Goal: Task Accomplishment & Management: Manage account settings

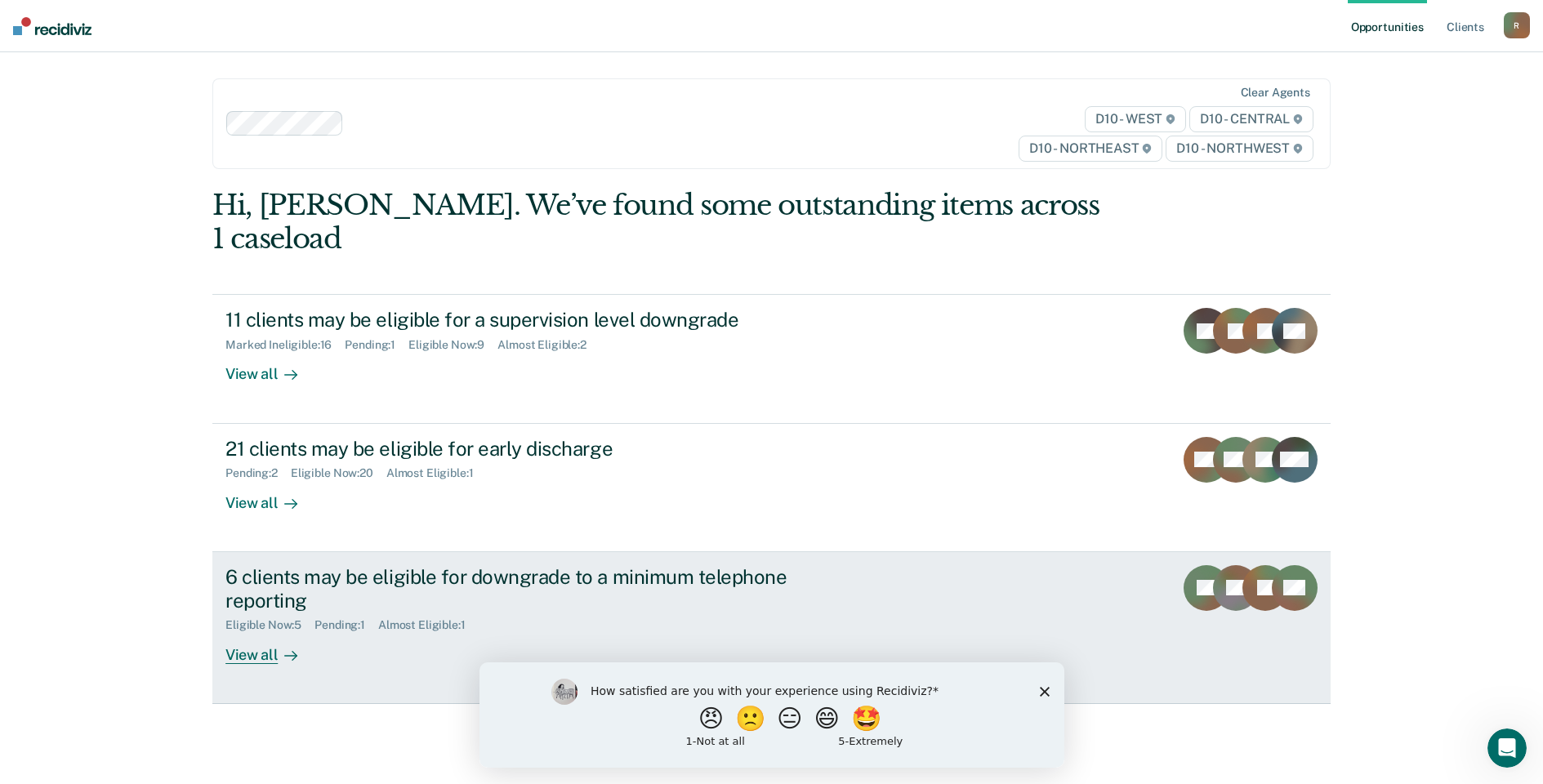
click at [252, 632] on div "View all" at bounding box center [271, 648] width 91 height 32
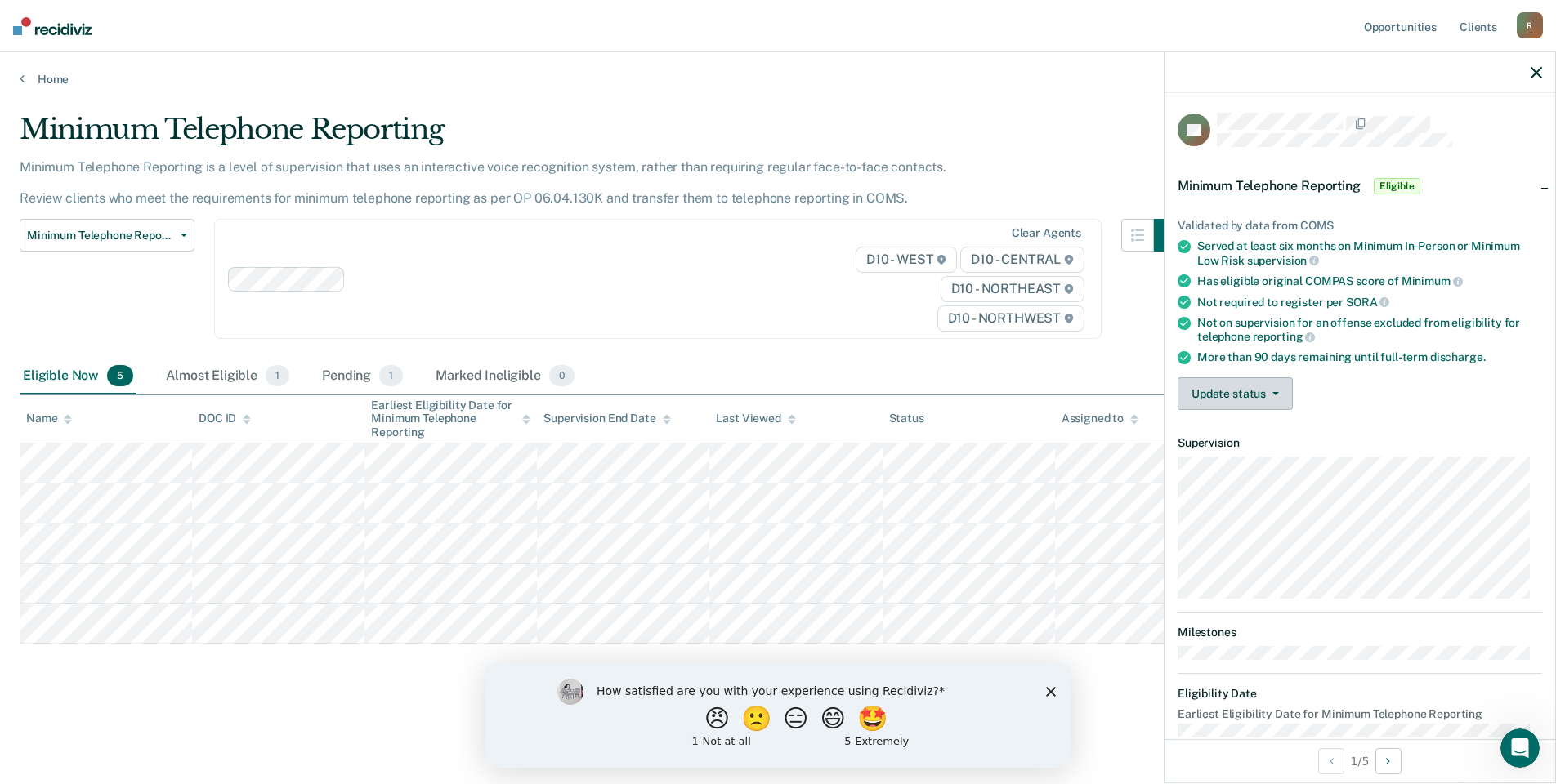
click at [1279, 392] on button "Update status" at bounding box center [1235, 393] width 115 height 33
click at [1263, 454] on button "Mark Ineligible" at bounding box center [1257, 459] width 158 height 26
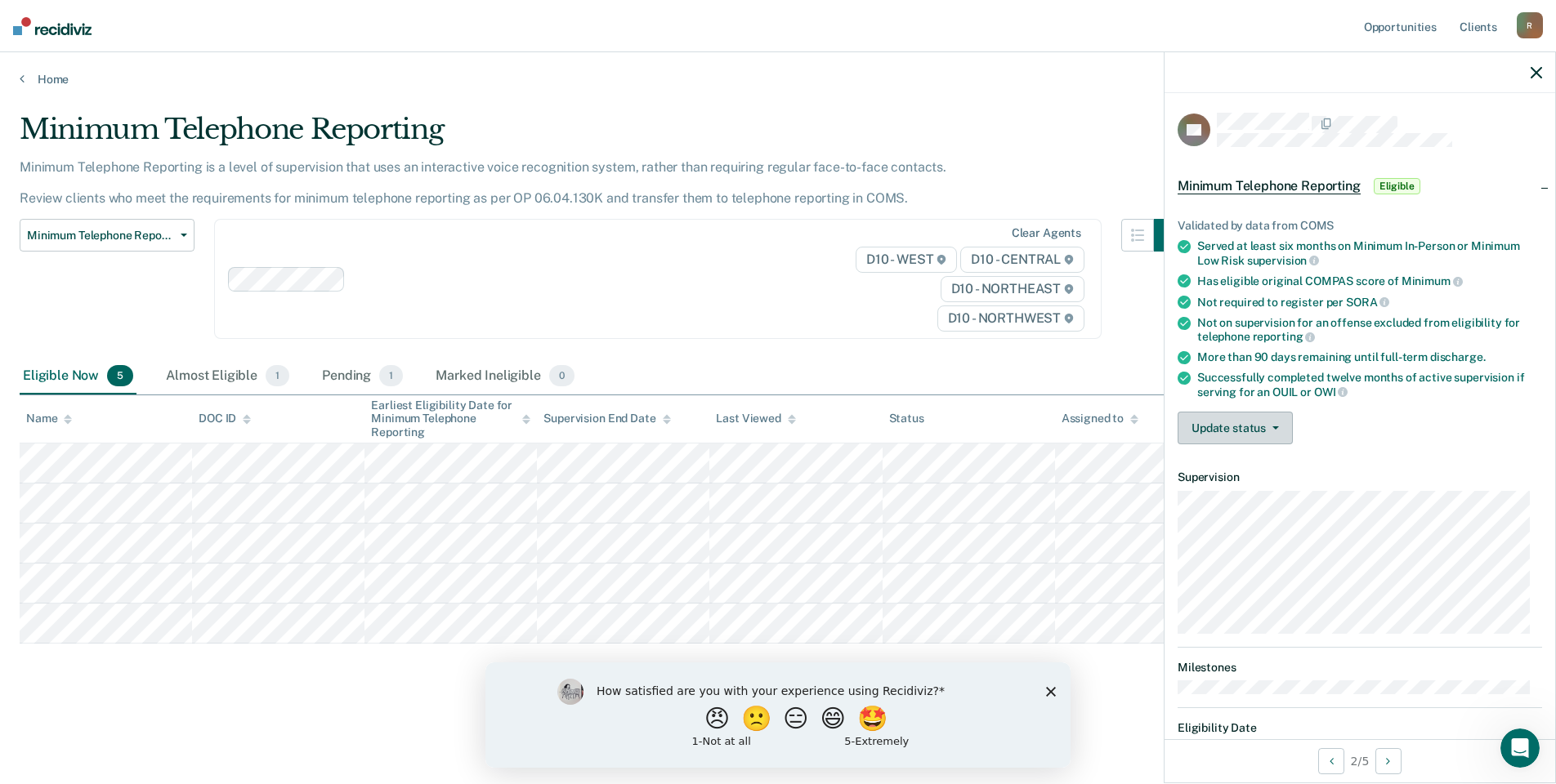
click at [1270, 427] on span "button" at bounding box center [1272, 428] width 13 height 3
click at [1228, 493] on button "Mark Ineligible" at bounding box center [1257, 493] width 158 height 26
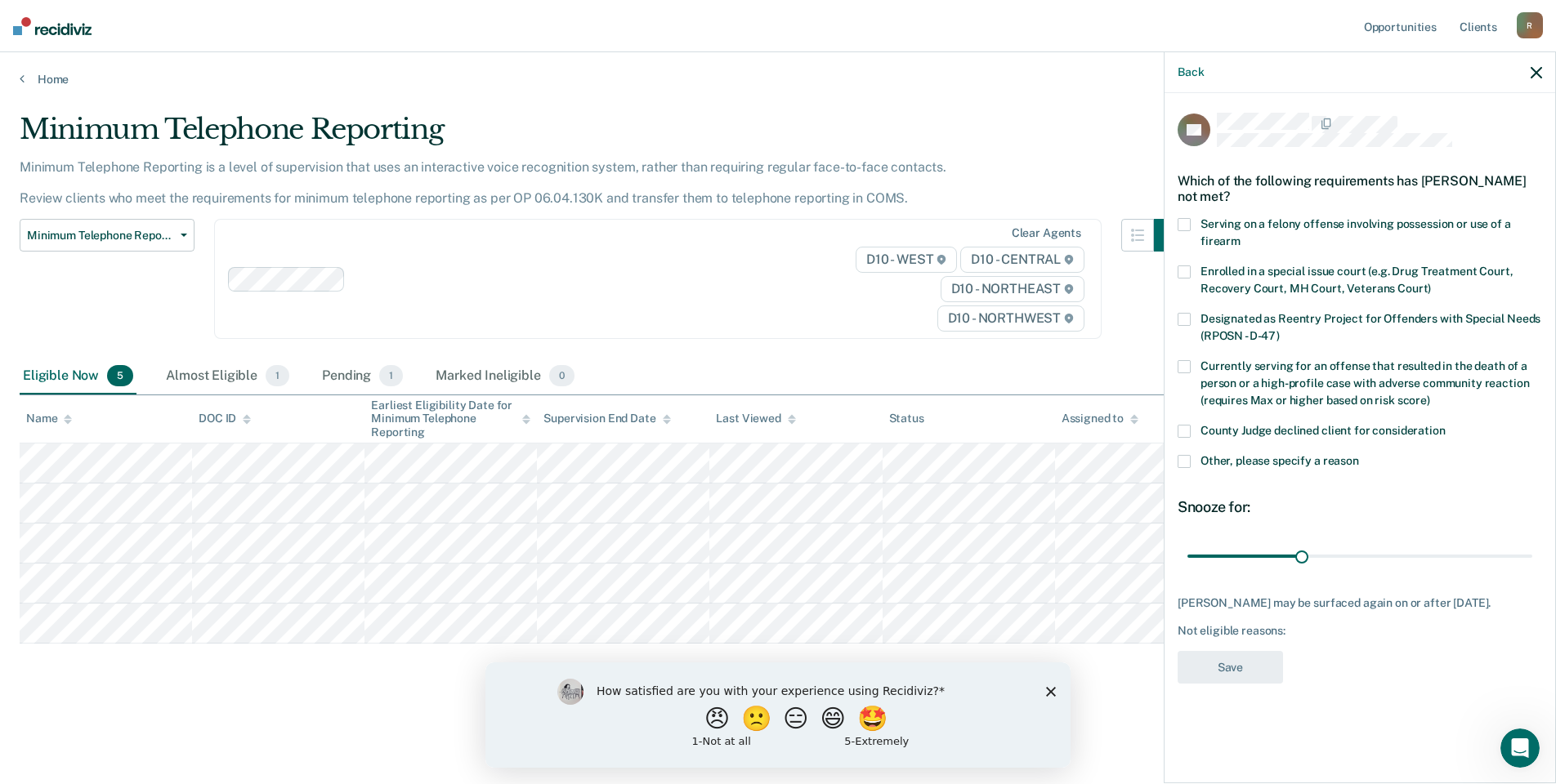
click at [1184, 461] on span at bounding box center [1184, 462] width 13 height 13
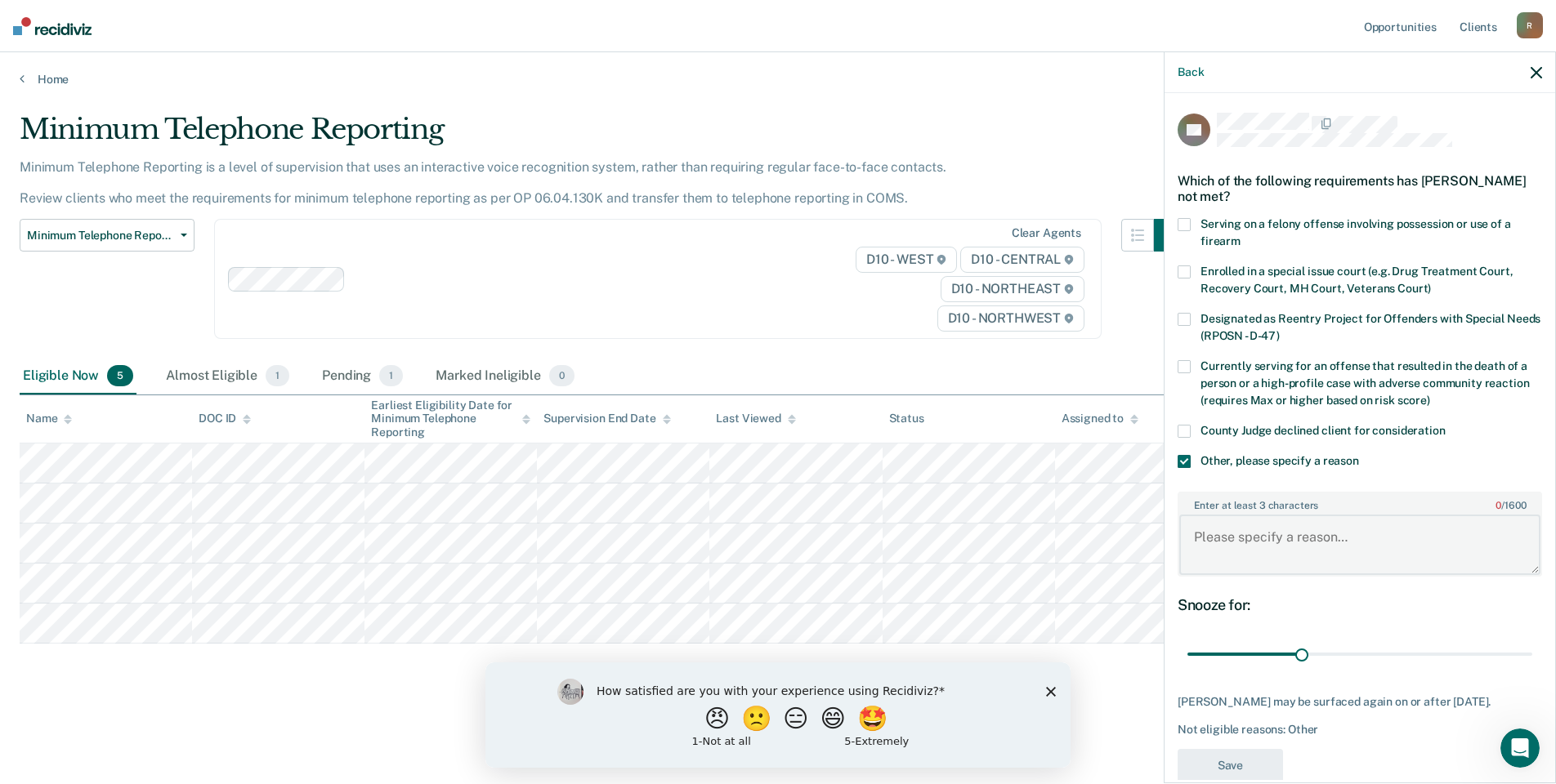
click at [1225, 523] on textarea "Enter at least 3 characters 0 / 1600" at bounding box center [1360, 545] width 362 height 60
type textarea "drug court"
drag, startPoint x: 1299, startPoint y: 652, endPoint x: 1391, endPoint y: 652, distance: 92.0
type input "56"
click at [1391, 652] on input "range" at bounding box center [1360, 655] width 345 height 29
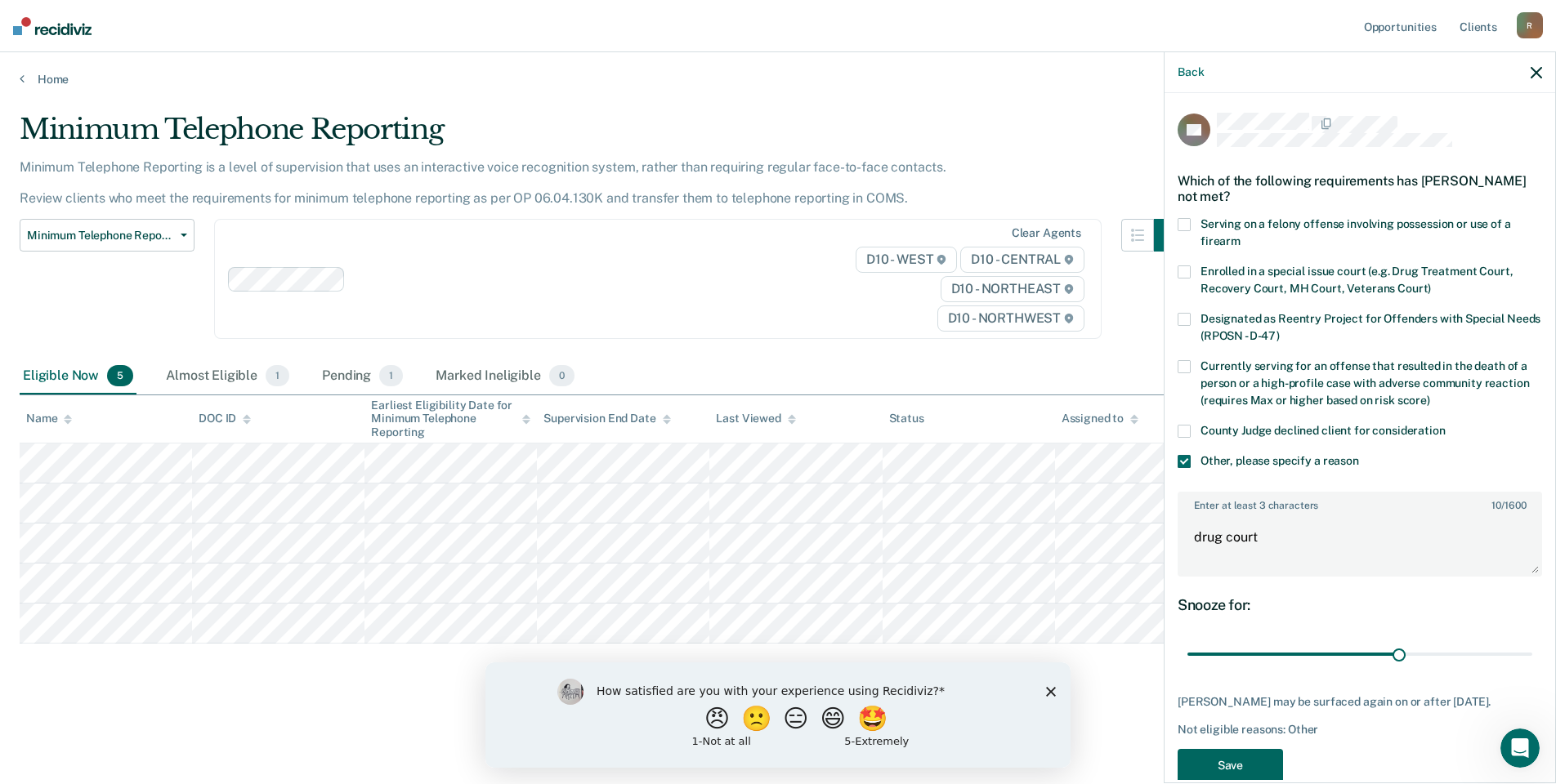
click at [1243, 761] on button "Save" at bounding box center [1231, 766] width 106 height 34
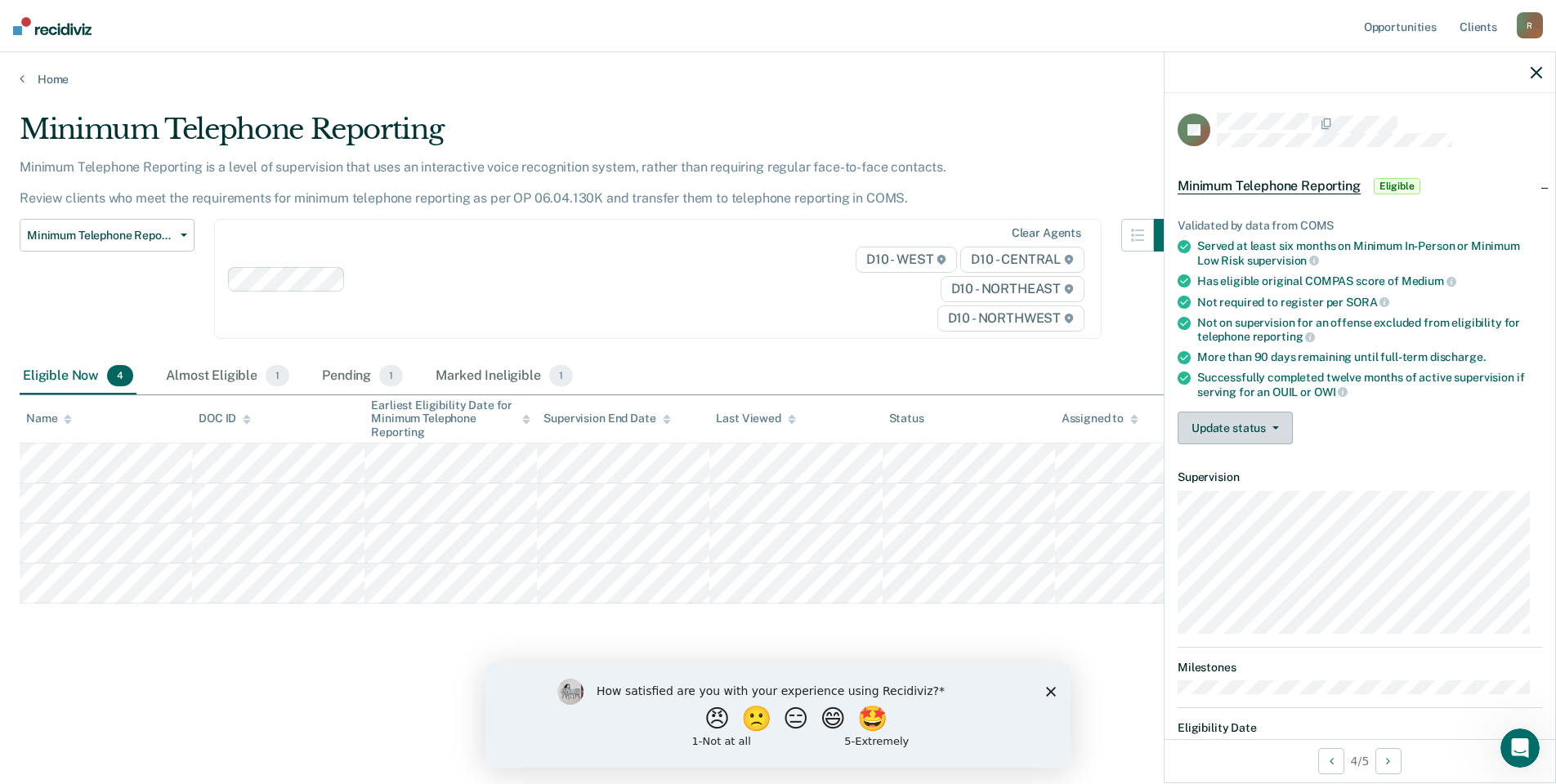
click at [1234, 431] on button "Update status" at bounding box center [1235, 428] width 115 height 33
click at [1226, 495] on button "Mark Ineligible" at bounding box center [1257, 493] width 158 height 26
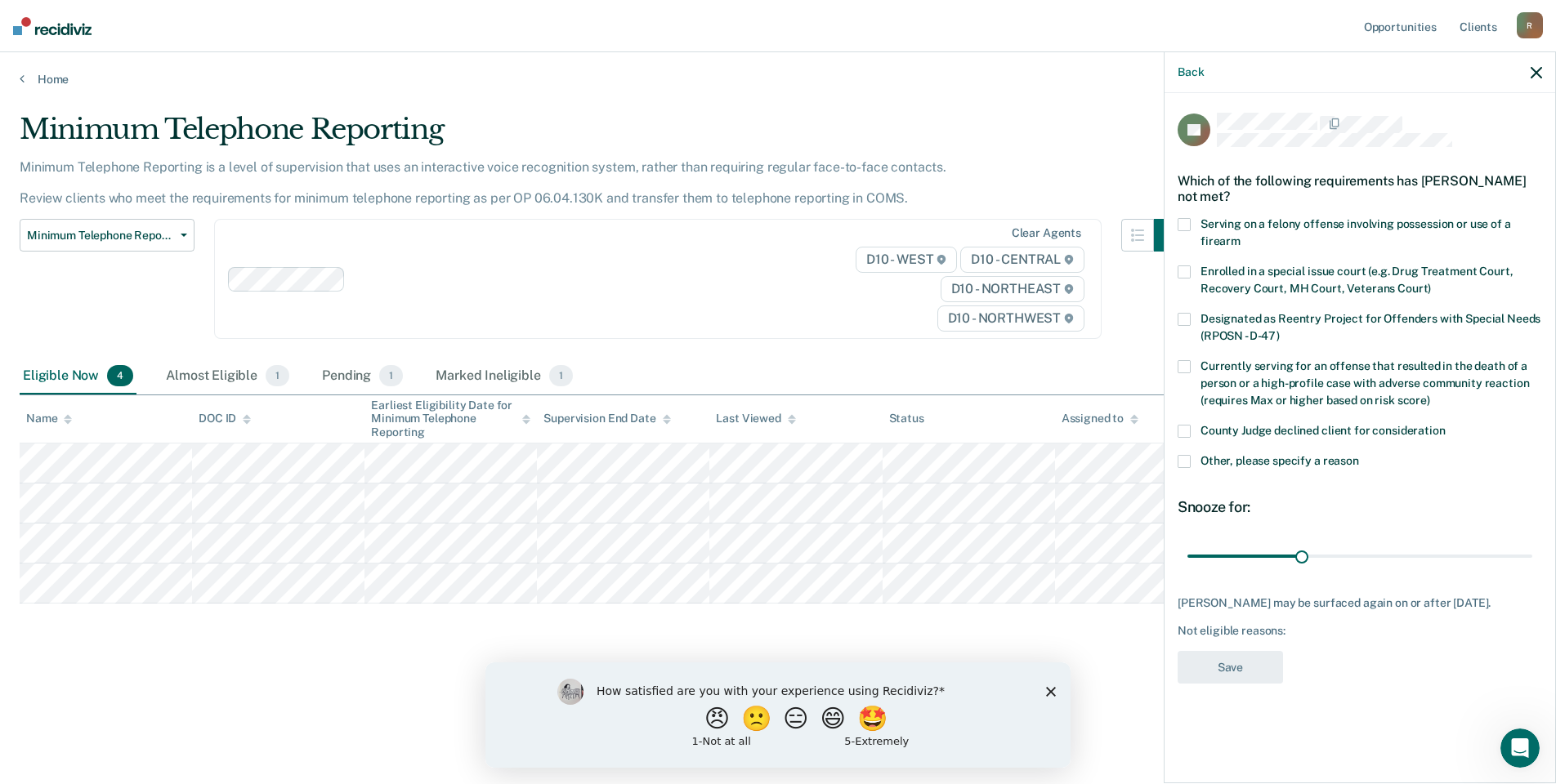
click at [1184, 461] on span at bounding box center [1184, 462] width 13 height 13
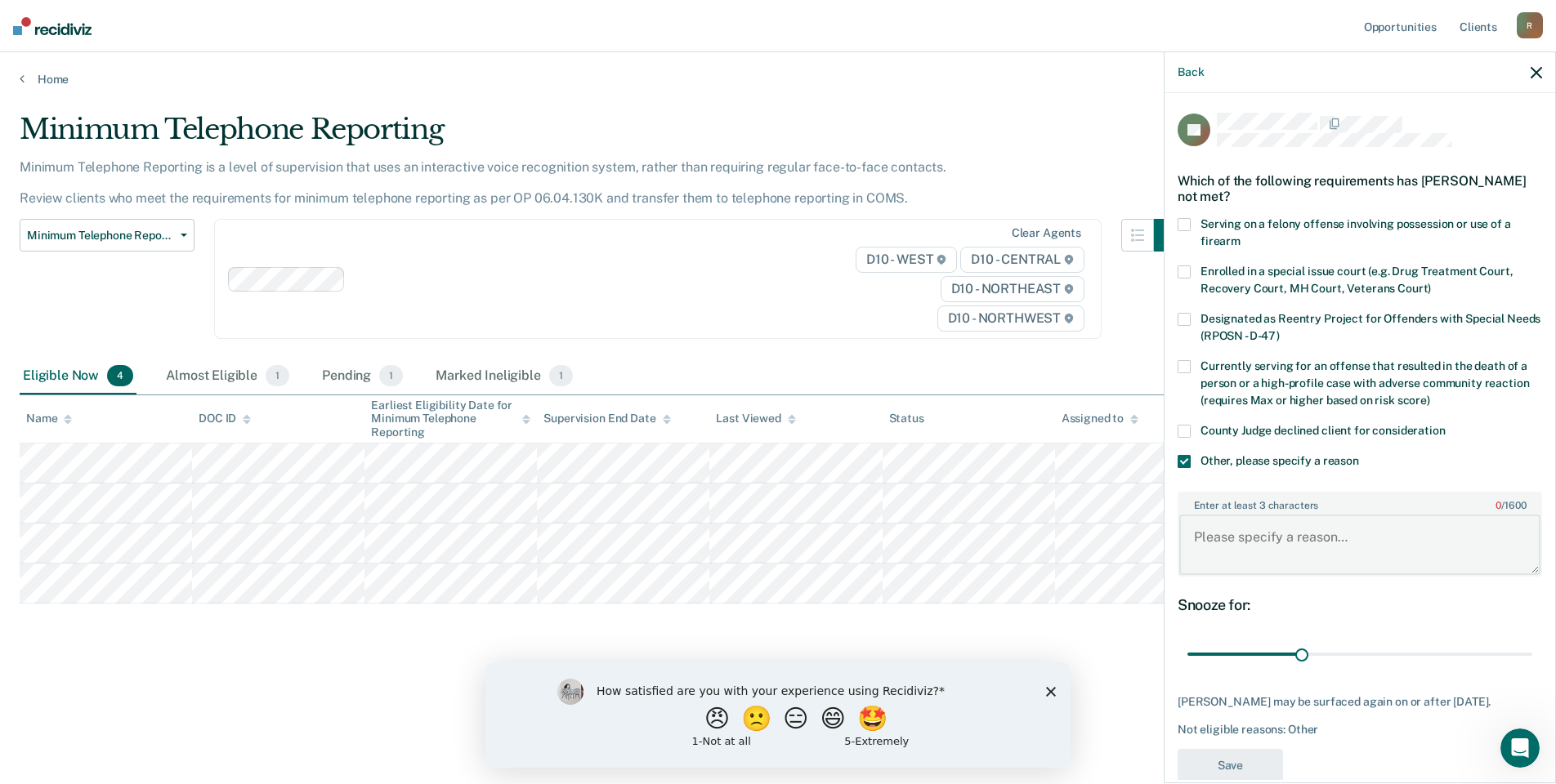
click at [1226, 537] on textarea "Enter at least 3 characters 0 / 1600" at bounding box center [1360, 545] width 362 height 60
type textarea "Drug court"
click at [1253, 762] on button "Save" at bounding box center [1231, 766] width 106 height 34
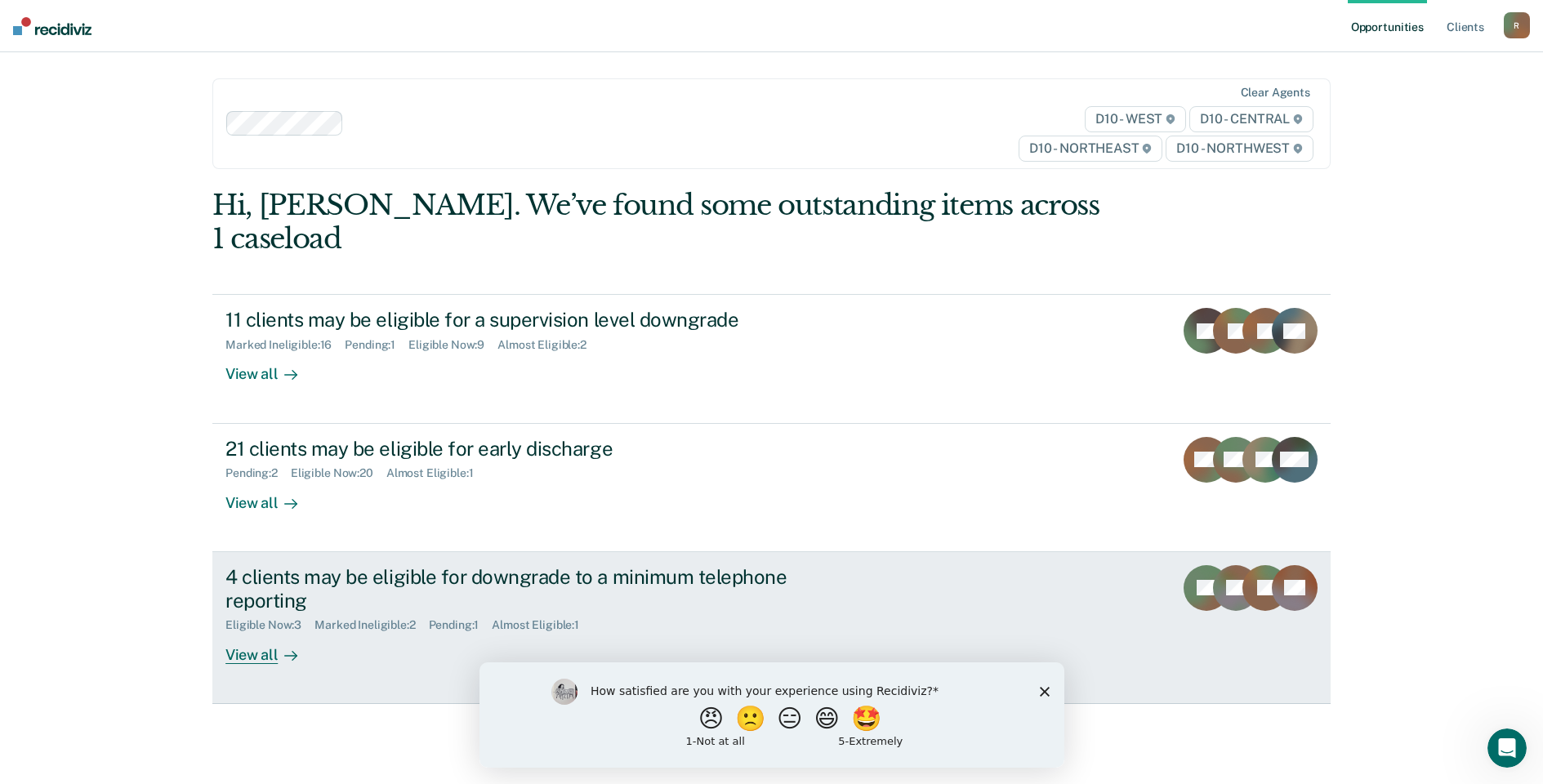
click at [267, 632] on div "View all" at bounding box center [271, 648] width 91 height 32
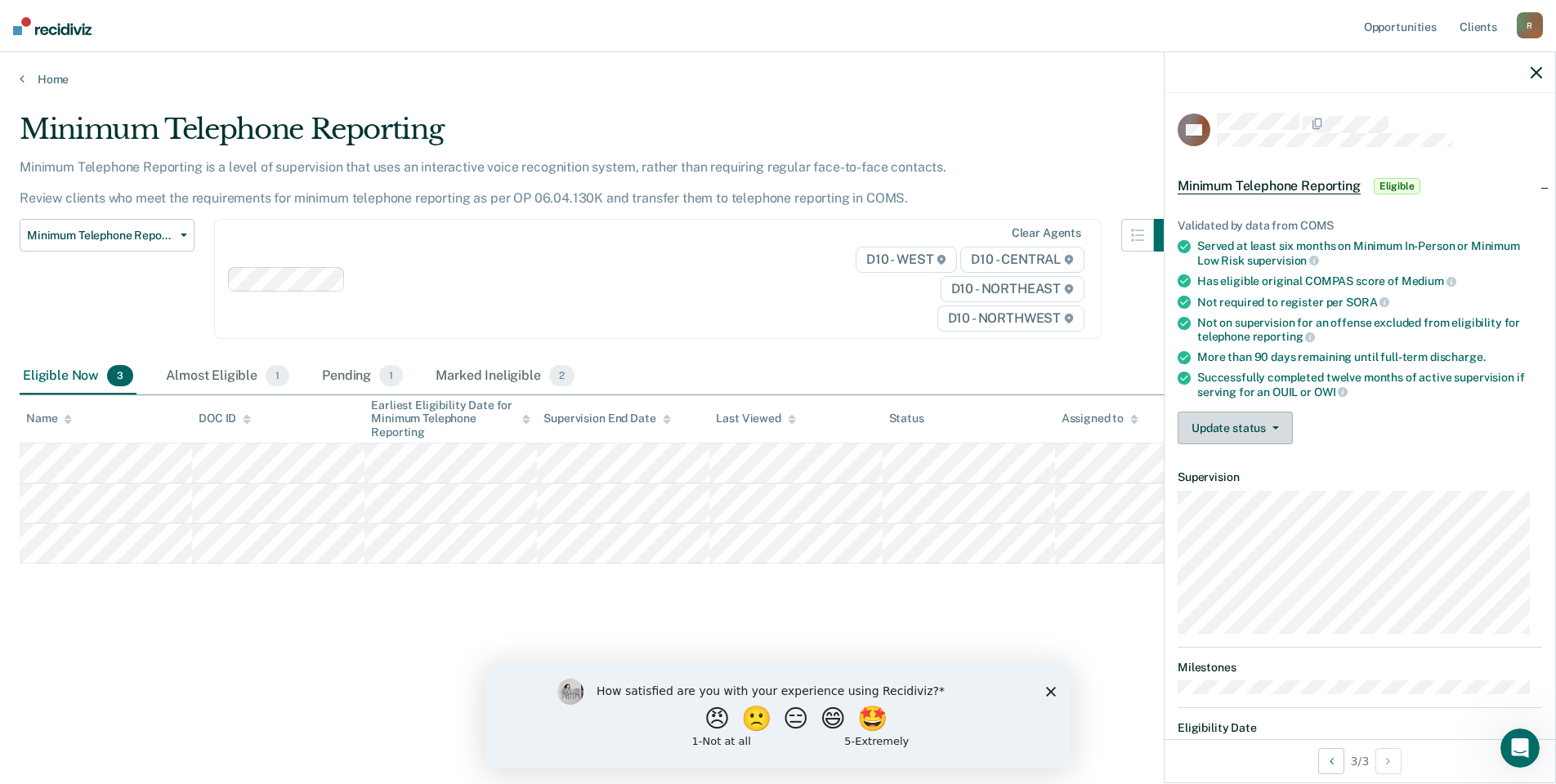
click at [1215, 431] on button "Update status" at bounding box center [1235, 428] width 115 height 33
click at [1209, 491] on button "Mark Ineligible" at bounding box center [1257, 493] width 158 height 26
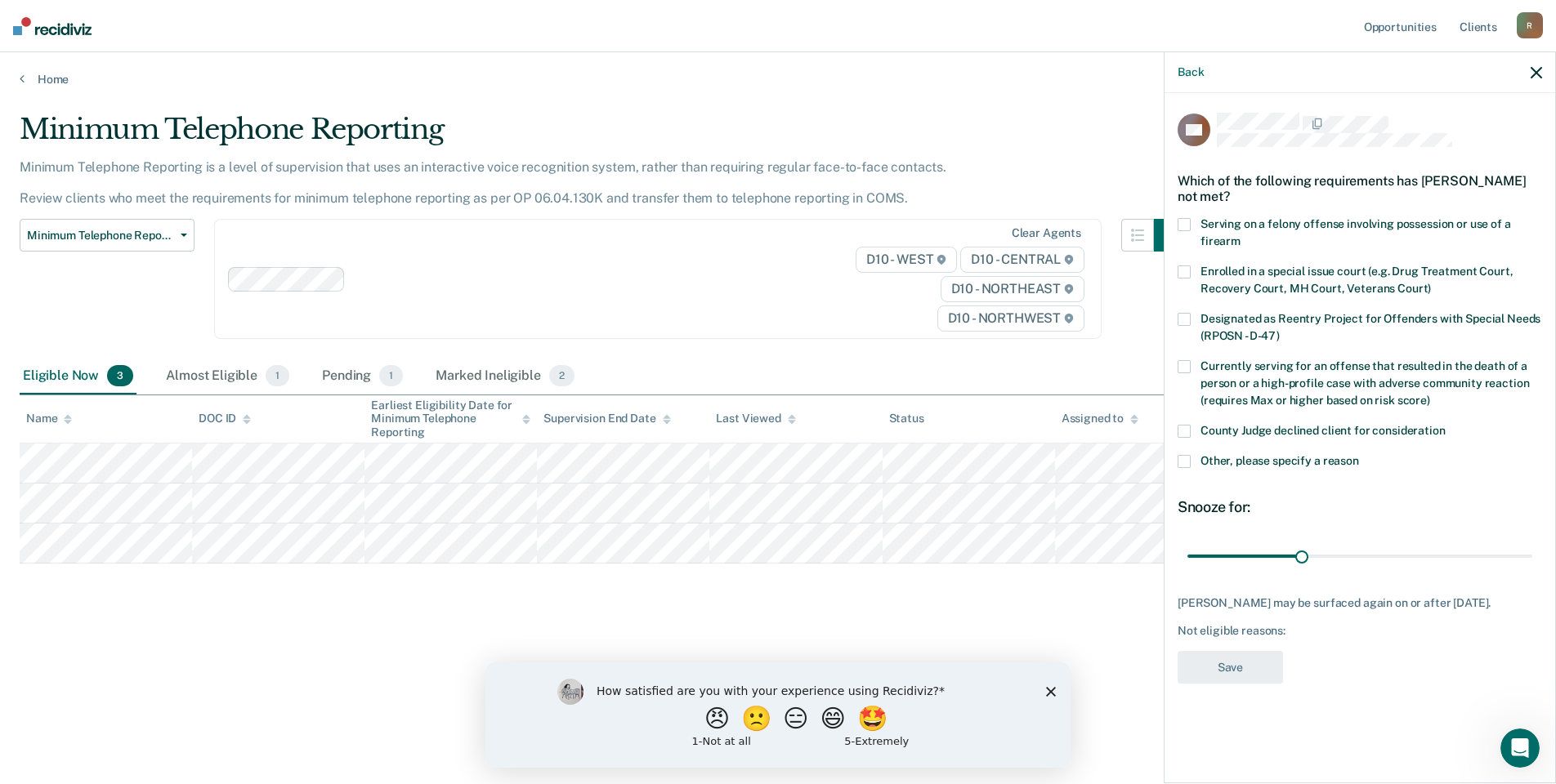
click at [1181, 461] on span at bounding box center [1184, 462] width 13 height 13
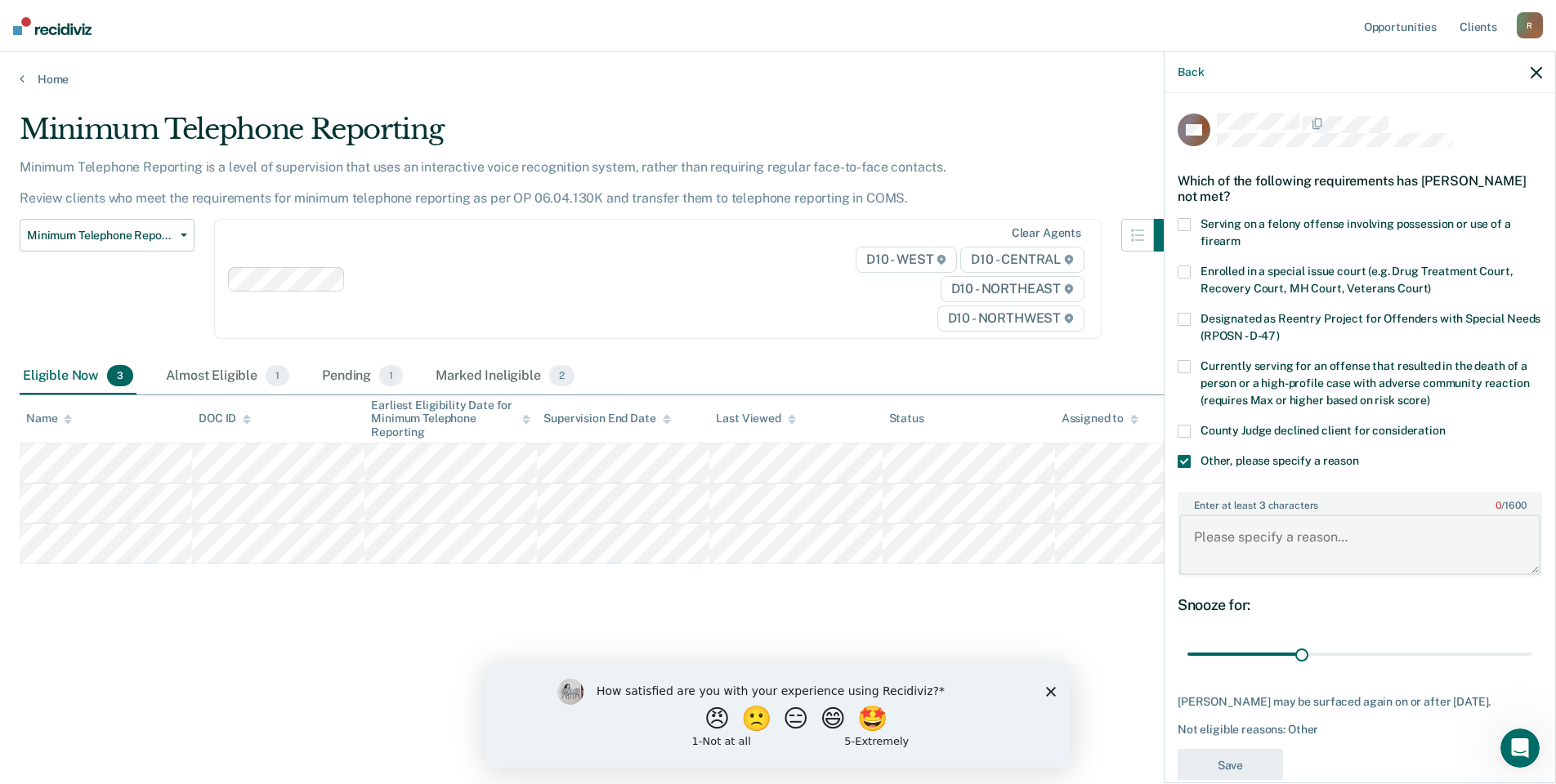
click at [1197, 543] on textarea "Enter at least 3 characters 0 / 1600" at bounding box center [1360, 545] width 362 height 60
click at [1212, 543] on textarea "Enter at least 3 characters 0 / 1600" at bounding box center [1360, 545] width 362 height 60
type textarea "Not eligible due to charge"
click at [1254, 782] on body "Looks like you’re using Internet Explorer 11. For faster loading and a better e…" at bounding box center [778, 392] width 1556 height 784
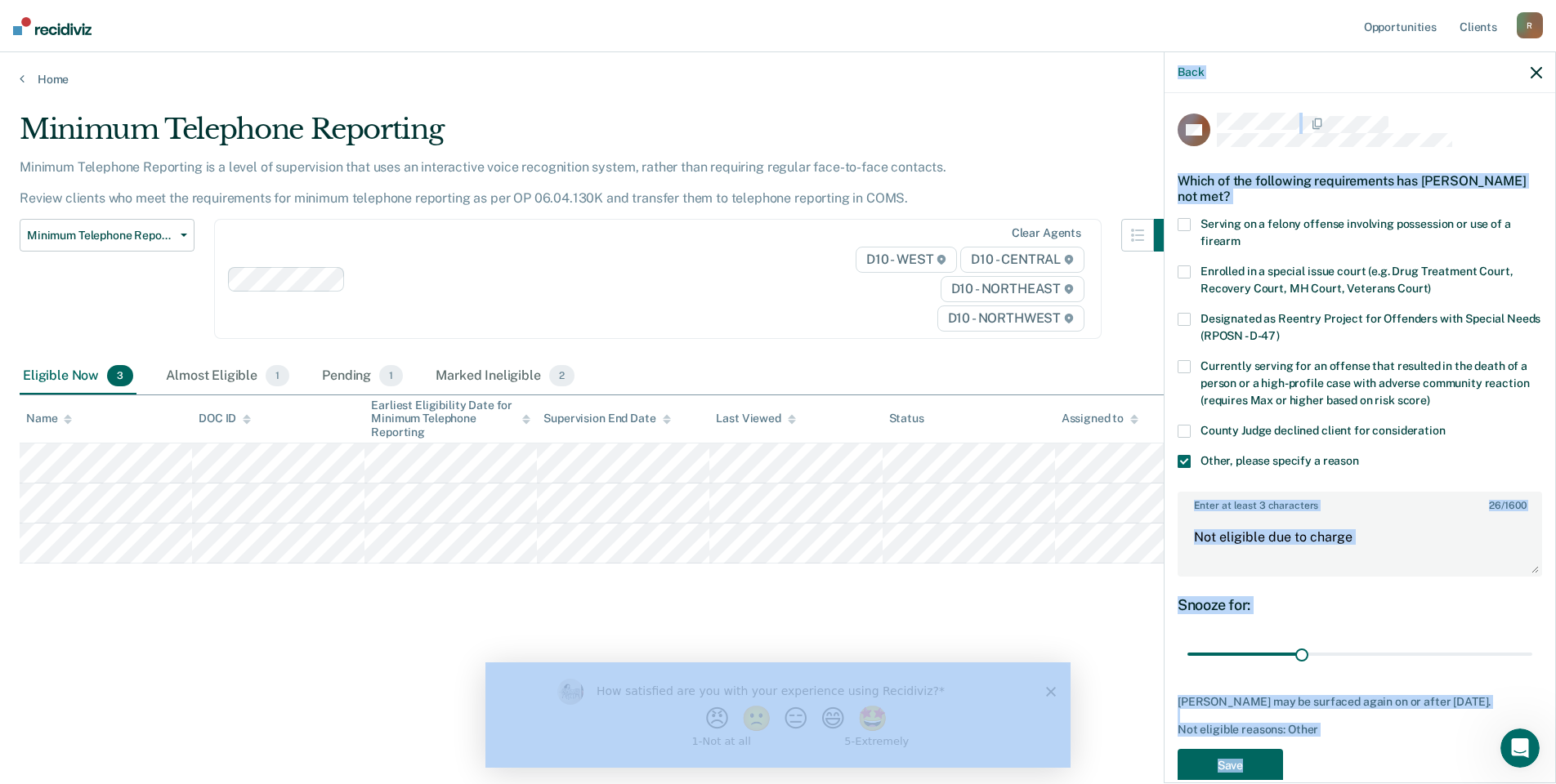
drag, startPoint x: 1254, startPoint y: 782, endPoint x: 1255, endPoint y: 764, distance: 18.0
click at [1255, 764] on button "Save" at bounding box center [1231, 766] width 106 height 34
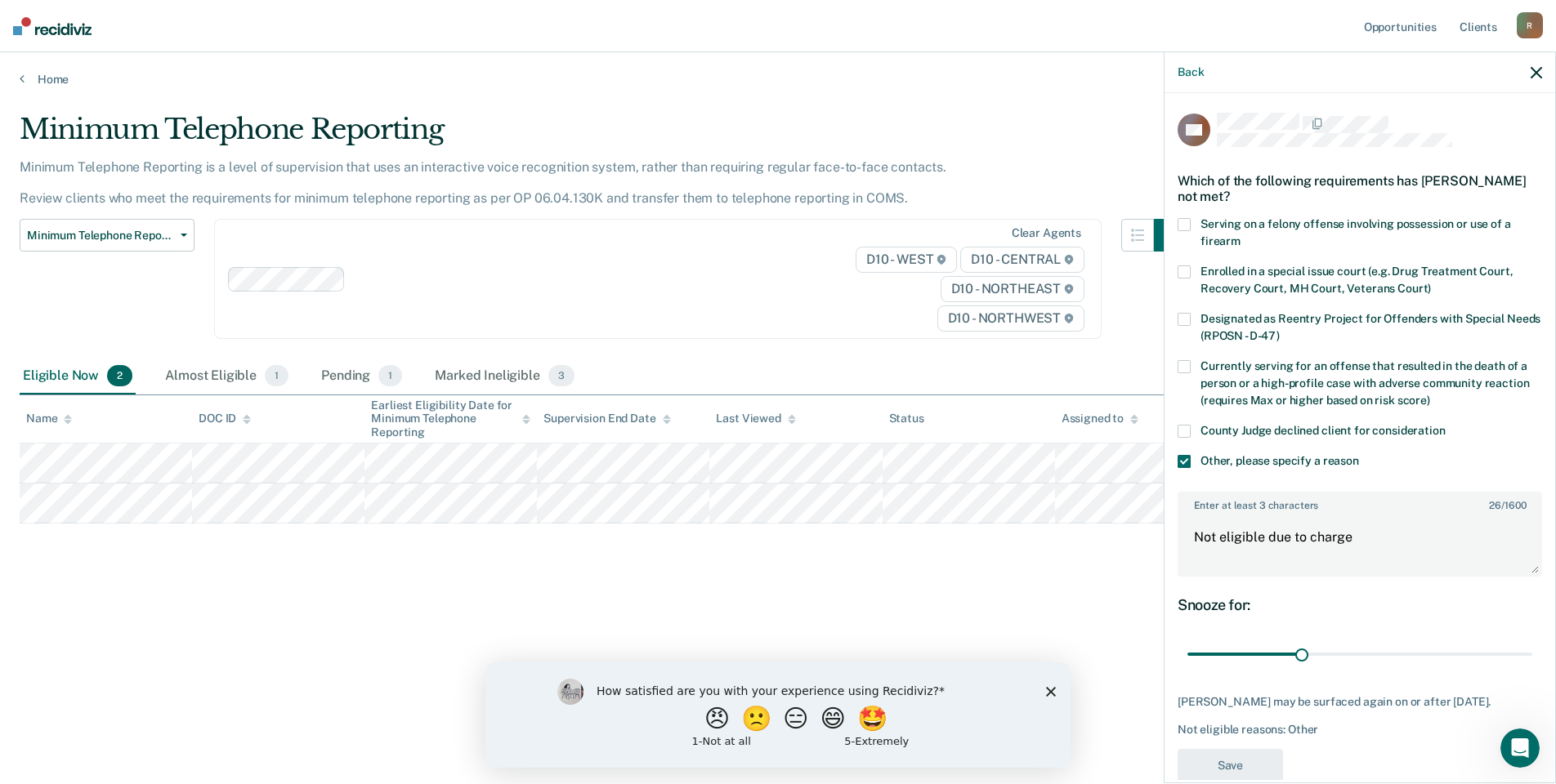
click at [1040, 610] on div "Minimum Telephone Reporting Minimum Telephone Reporting is a level of supervisi…" at bounding box center [778, 387] width 1517 height 549
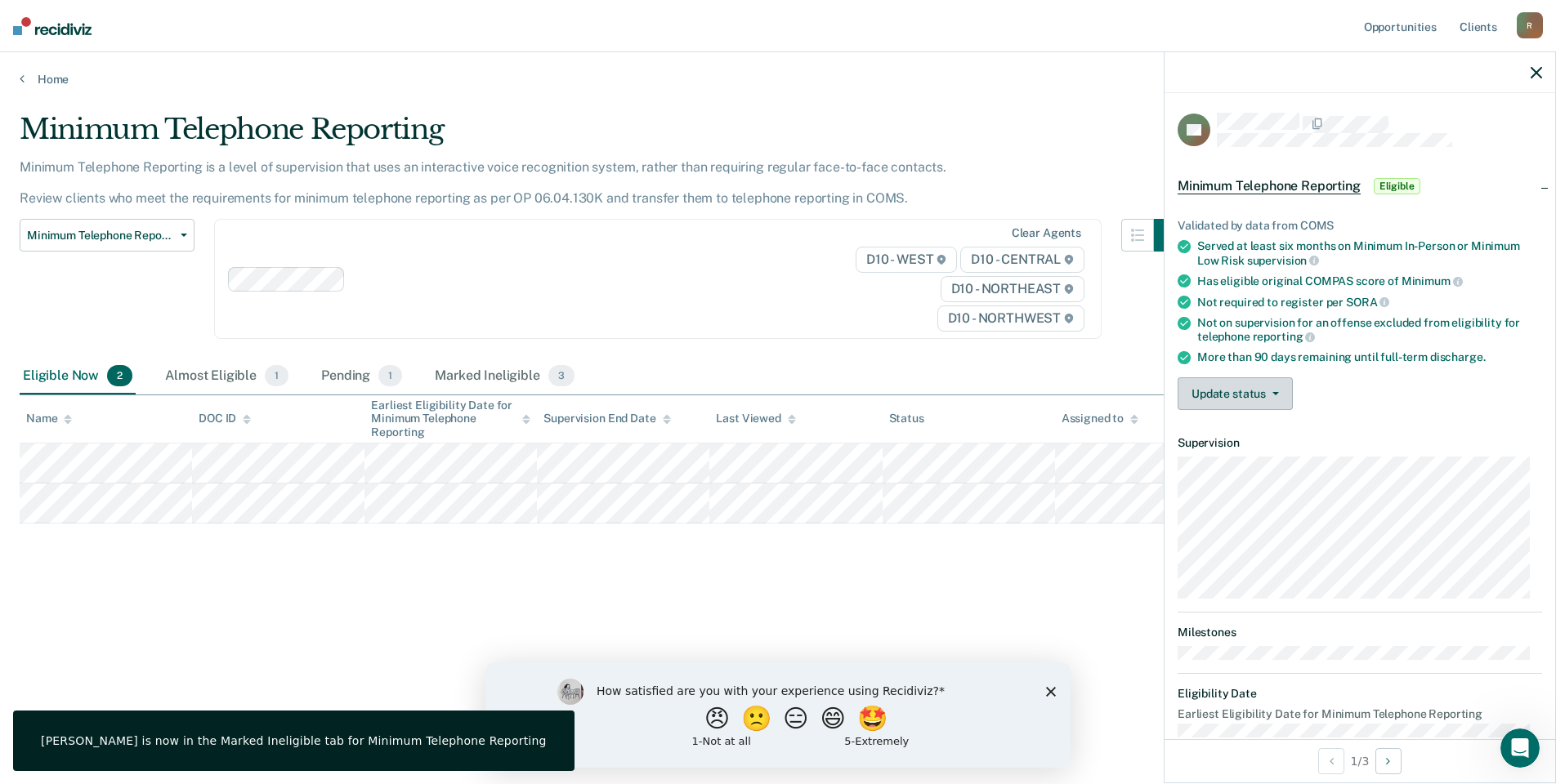
click at [1230, 392] on button "Update status" at bounding box center [1235, 393] width 115 height 33
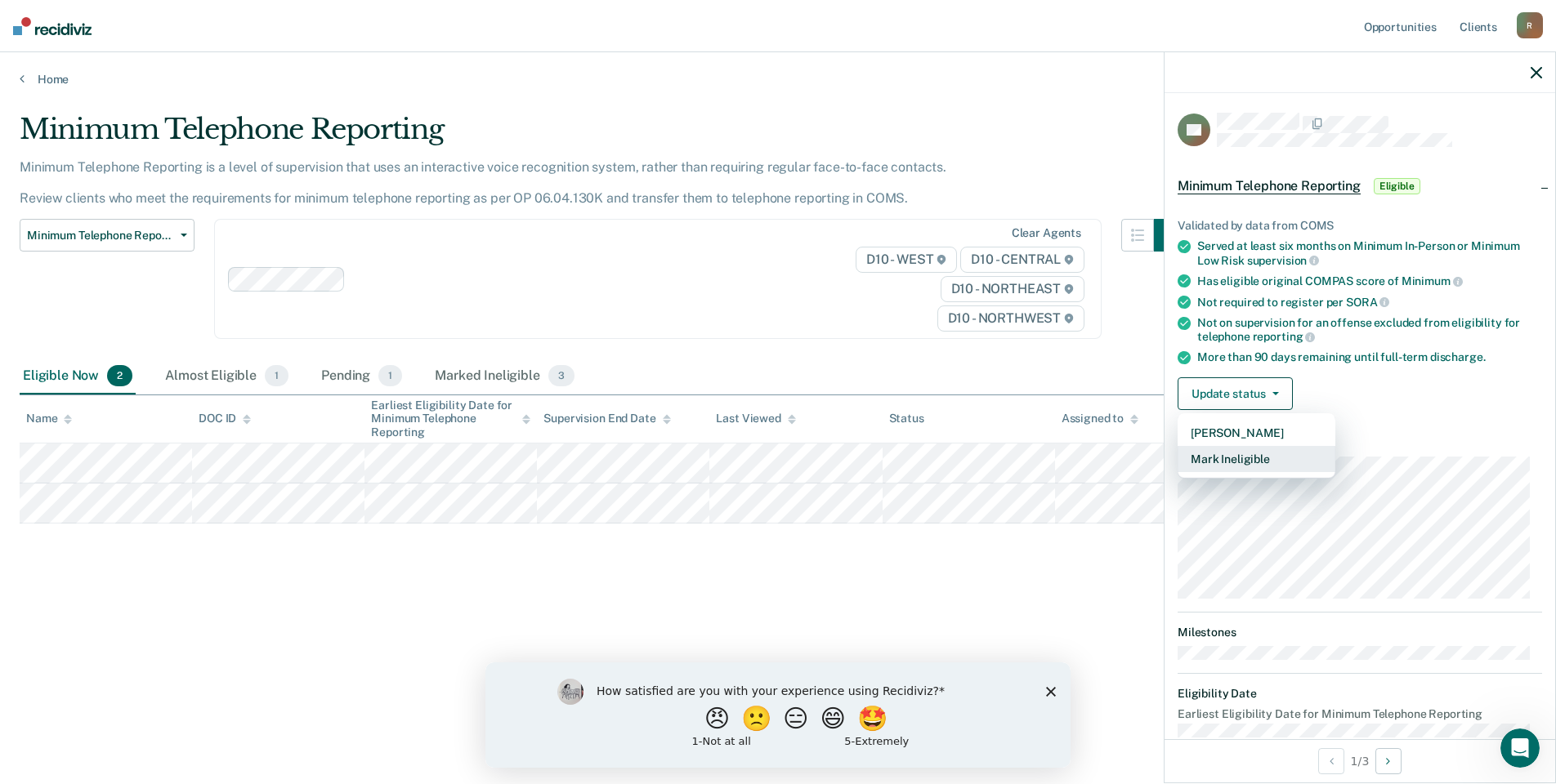
click at [1236, 461] on button "Mark Ineligible" at bounding box center [1257, 459] width 158 height 26
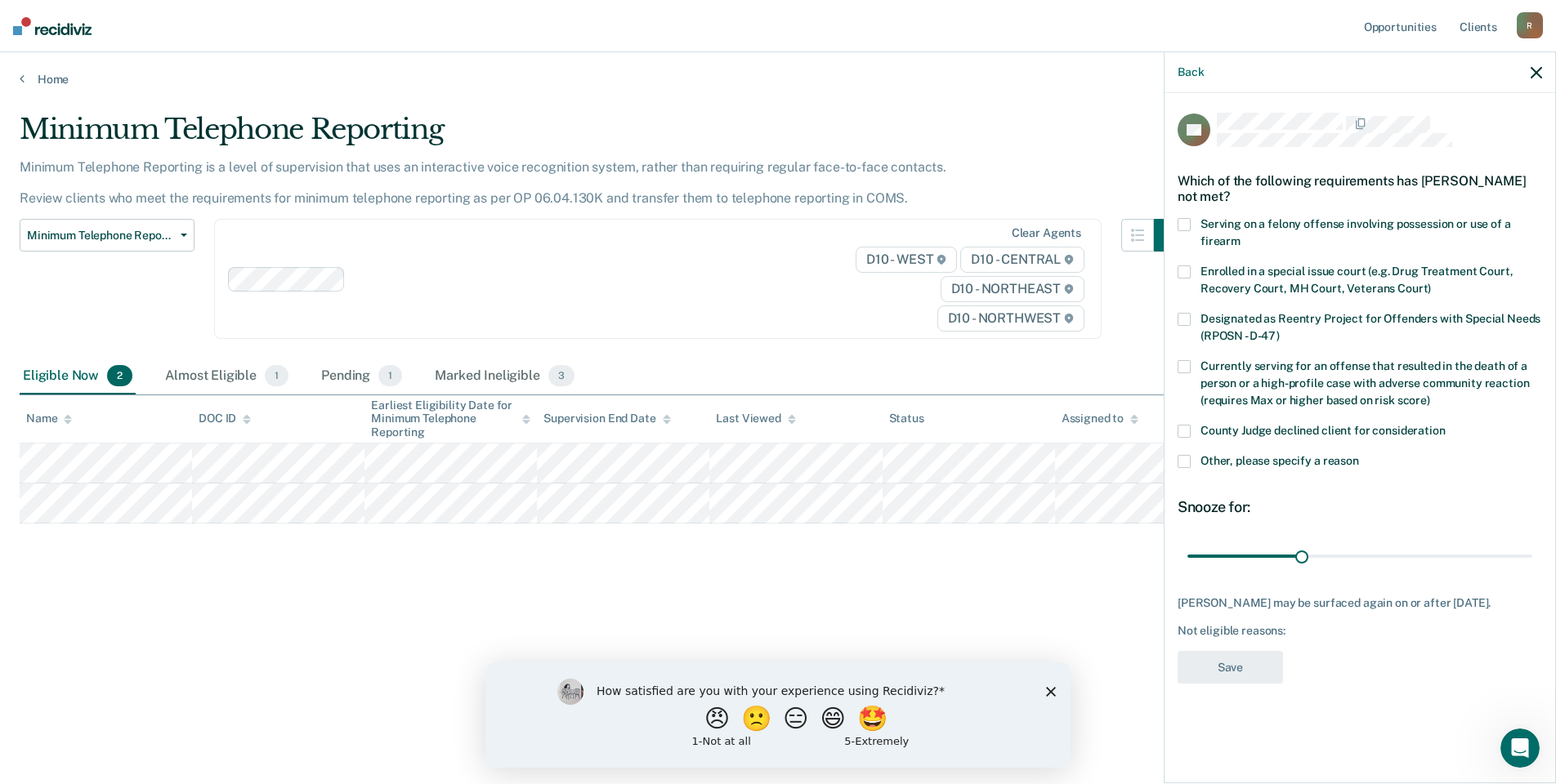
click at [1189, 462] on span at bounding box center [1184, 462] width 13 height 13
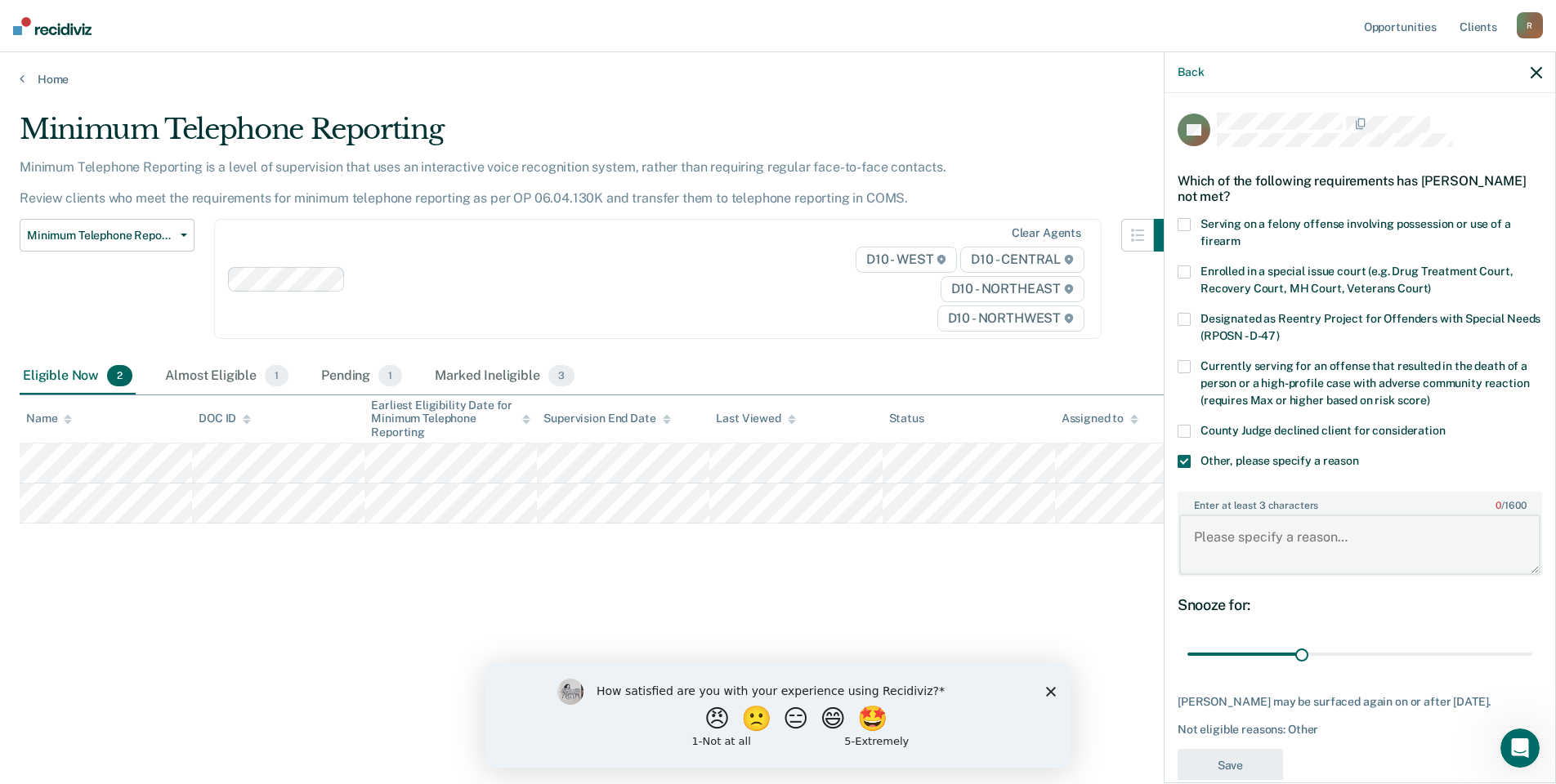
click at [1241, 553] on textarea "Enter at least 3 characters 0 / 1600" at bounding box center [1360, 545] width 362 height 60
type textarea "Treatment"
click at [1226, 771] on button "Save" at bounding box center [1231, 766] width 106 height 34
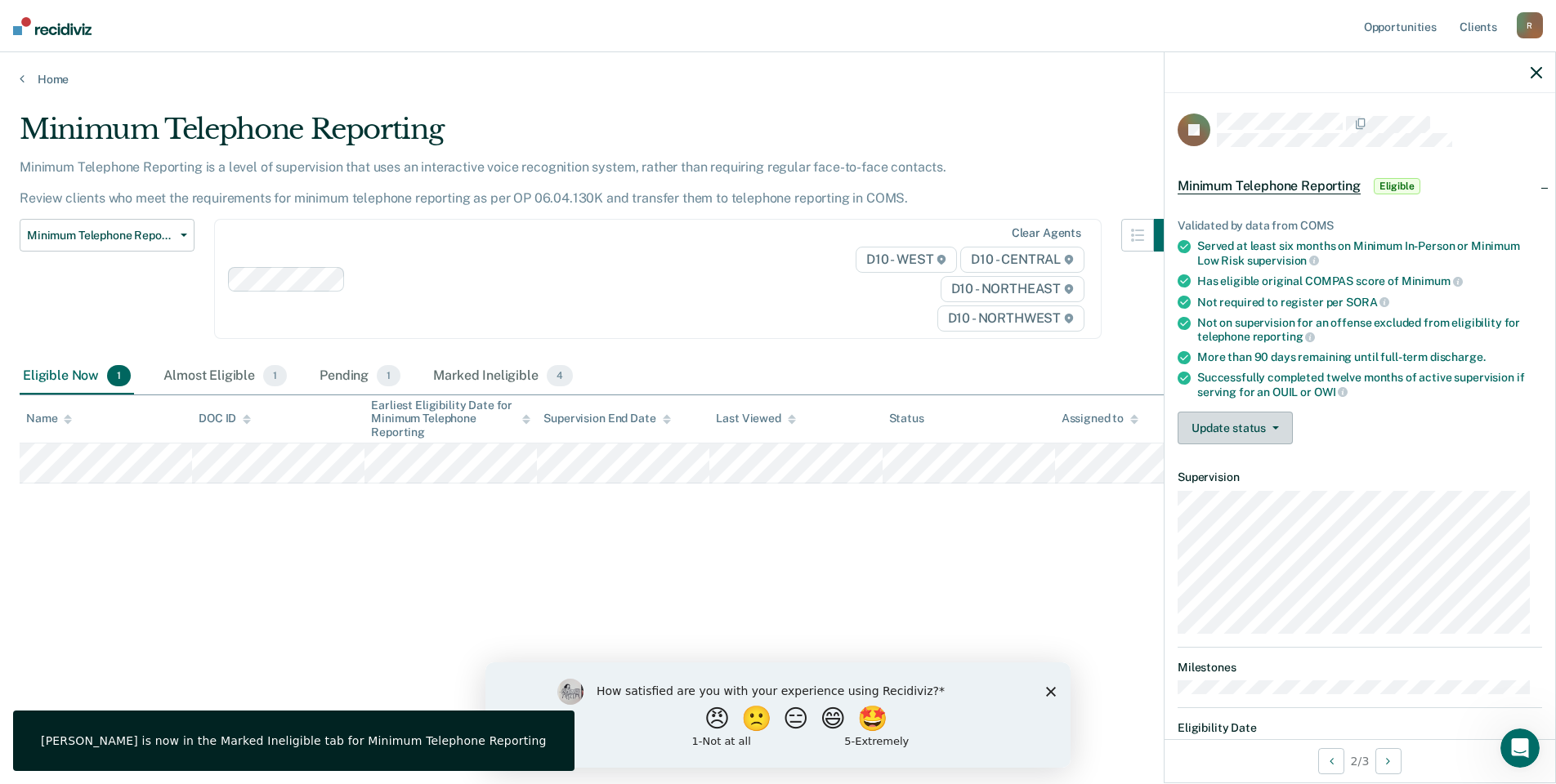
click at [1236, 427] on button "Update status" at bounding box center [1235, 428] width 115 height 33
click at [1231, 500] on button "Mark Ineligible" at bounding box center [1257, 493] width 158 height 26
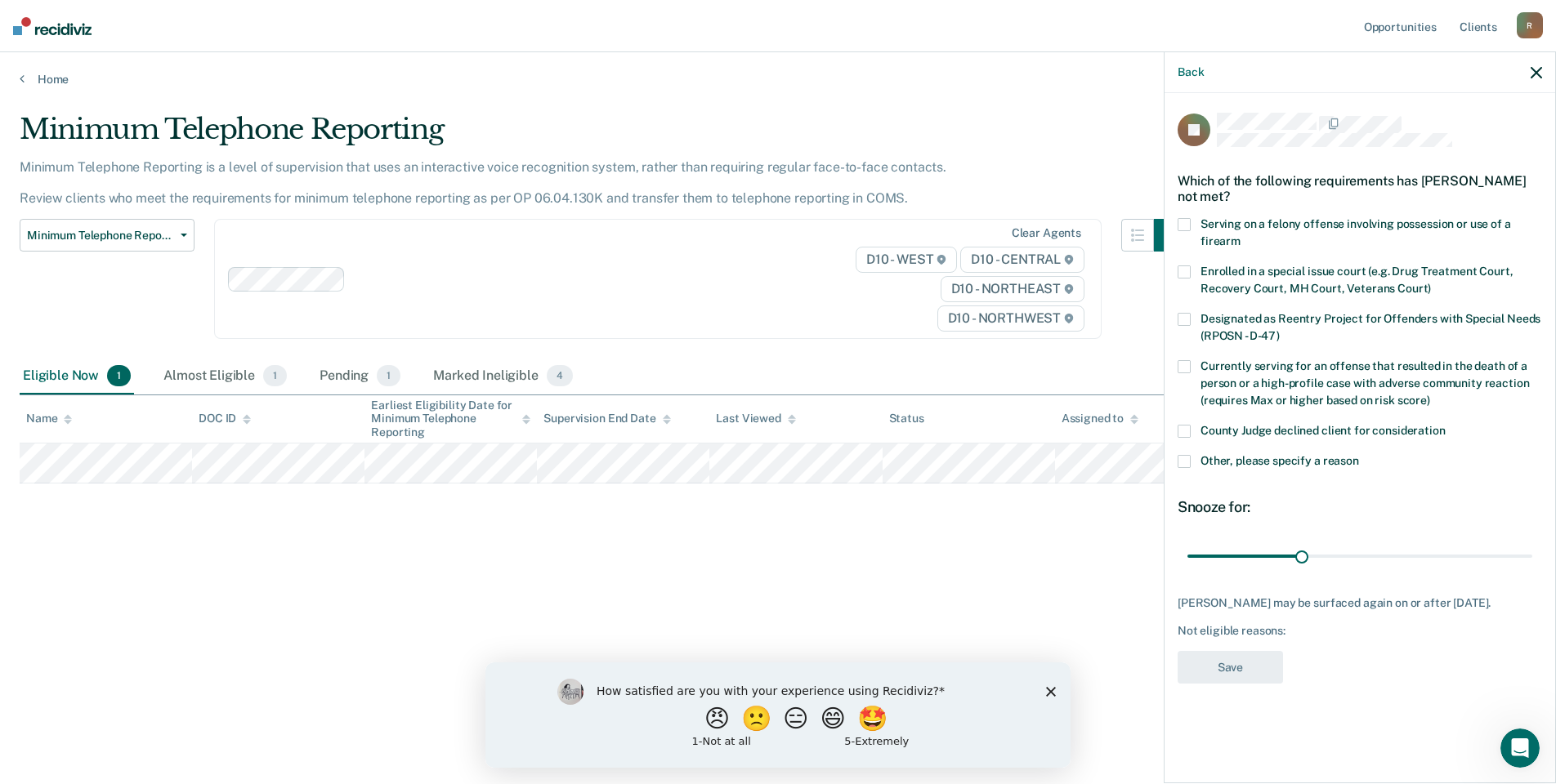
click at [1184, 459] on span at bounding box center [1184, 462] width 13 height 13
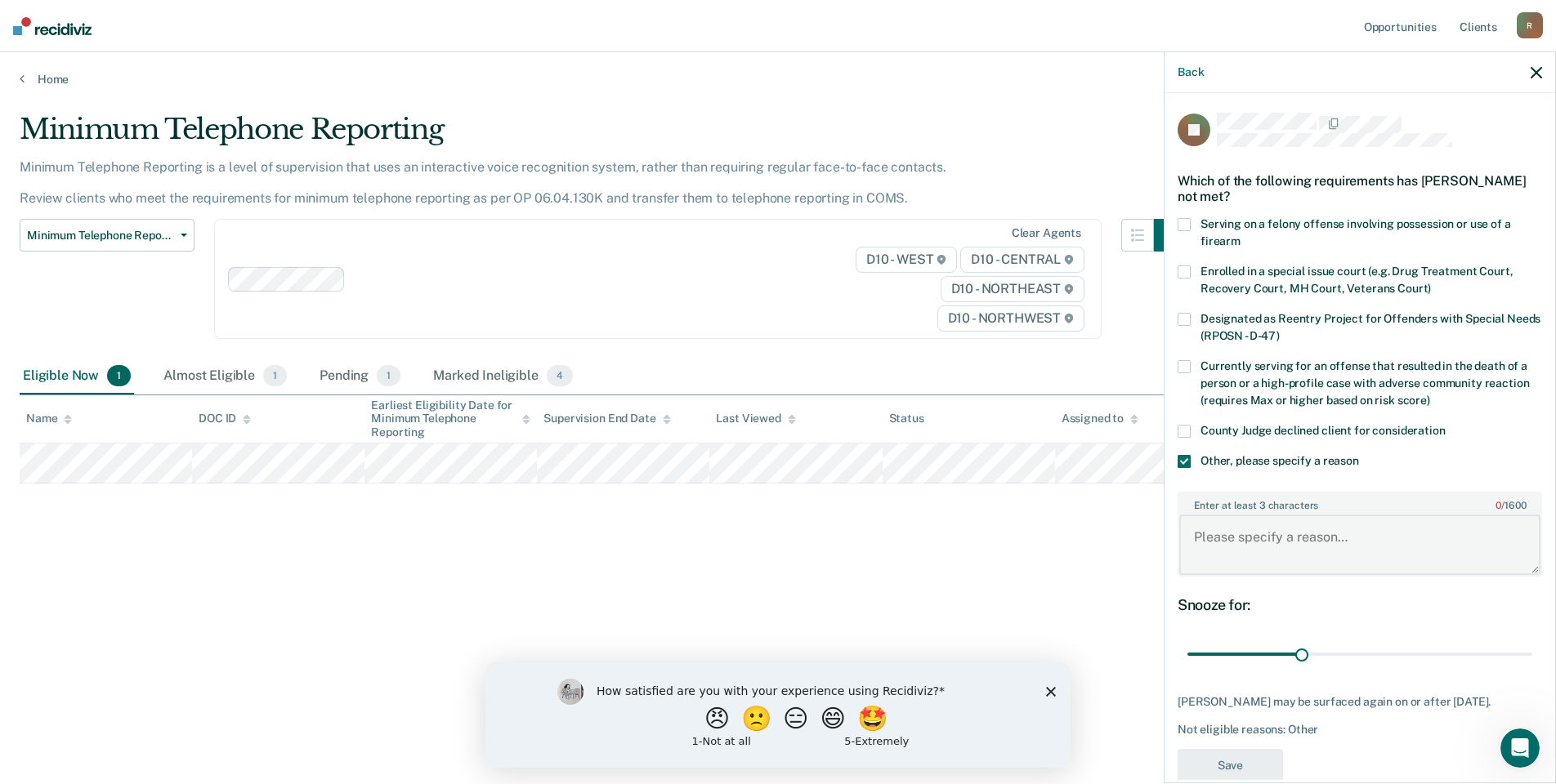
click at [1214, 535] on textarea "Enter at least 3 characters 0 / 1600" at bounding box center [1360, 545] width 362 height 60
type textarea "D"
type textarea "charge"
click at [1245, 765] on button "Save" at bounding box center [1231, 766] width 106 height 34
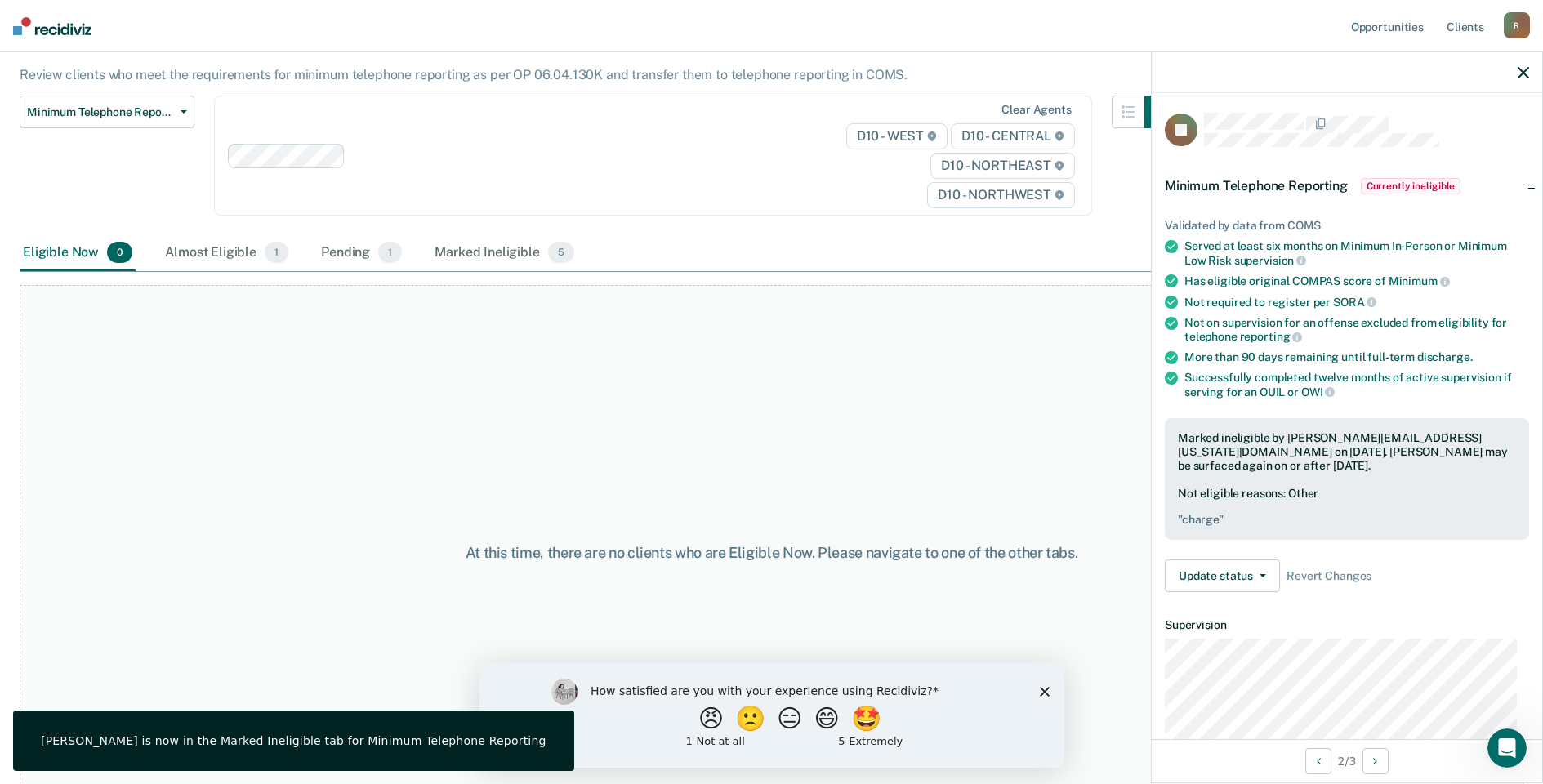
scroll to position [160, 0]
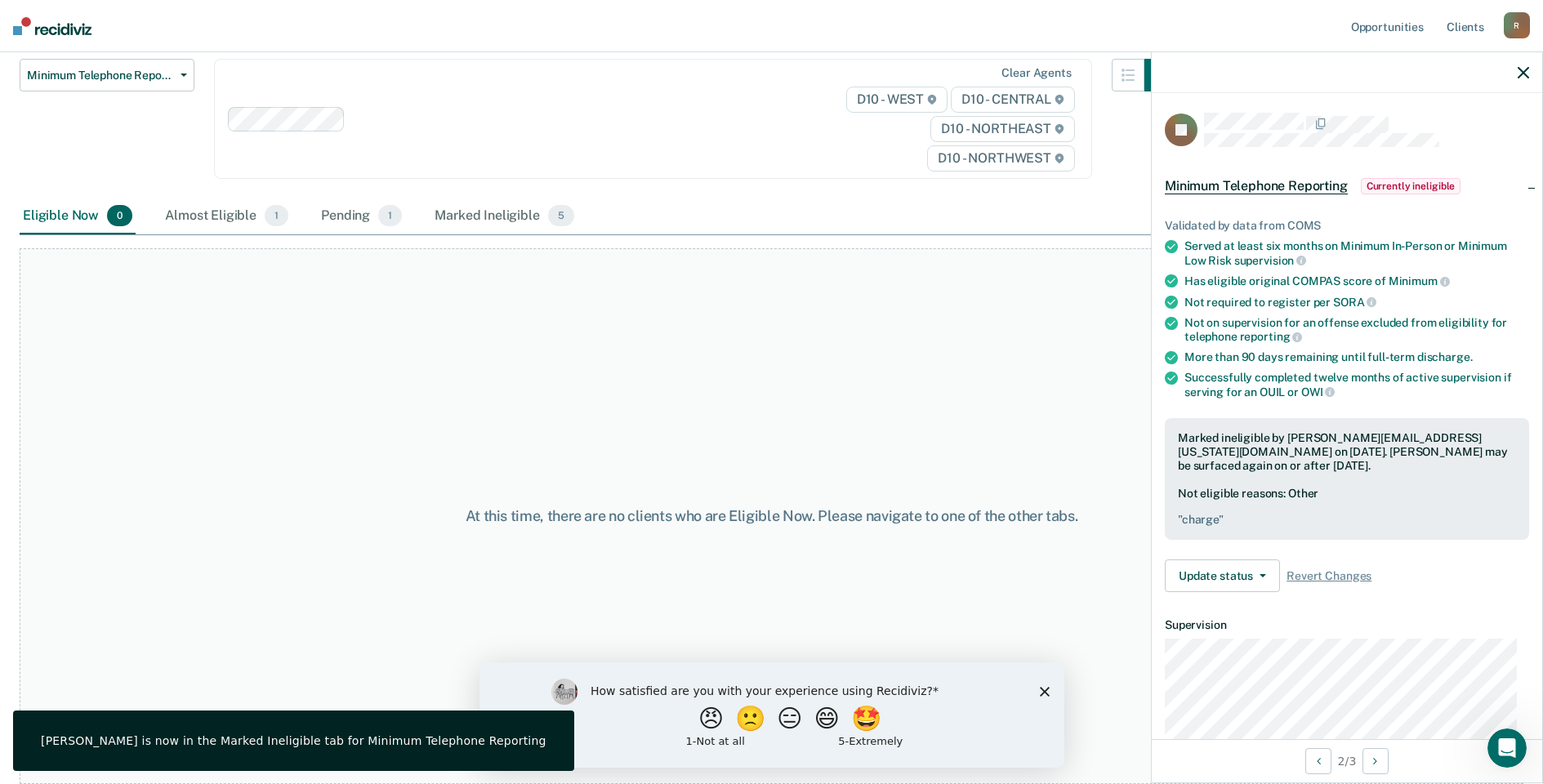
click at [1042, 697] on div "How satisfied are you with your experience using Recidiviz? 😠 🙁 😑 😄 🤩 1 - Not a…" at bounding box center [772, 714] width 585 height 106
click at [1046, 683] on div "How satisfied are you with your experience using Recidiviz? 😠 🙁 😑 😄 🤩 1 - Not a…" at bounding box center [772, 714] width 585 height 106
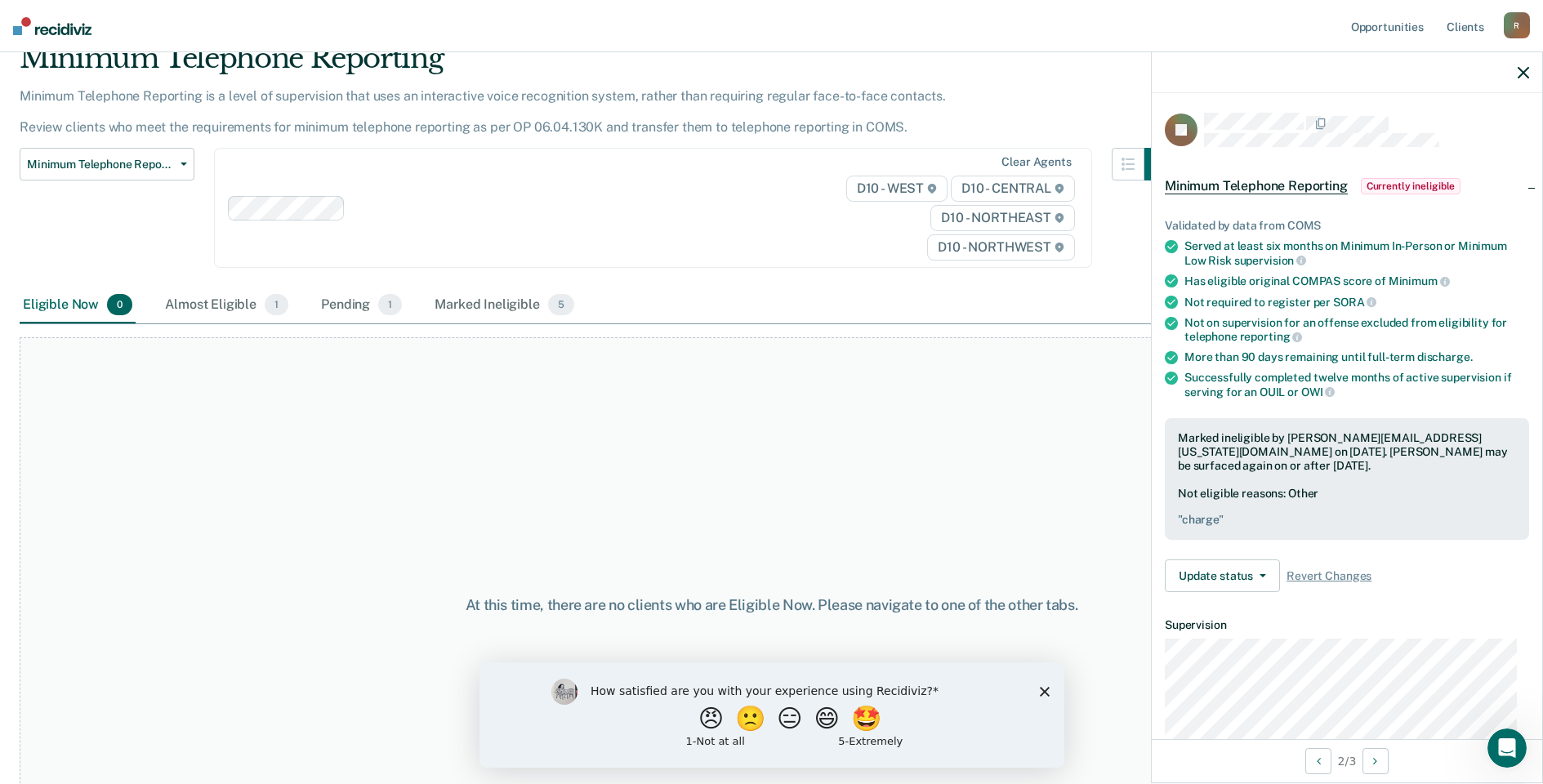
scroll to position [0, 0]
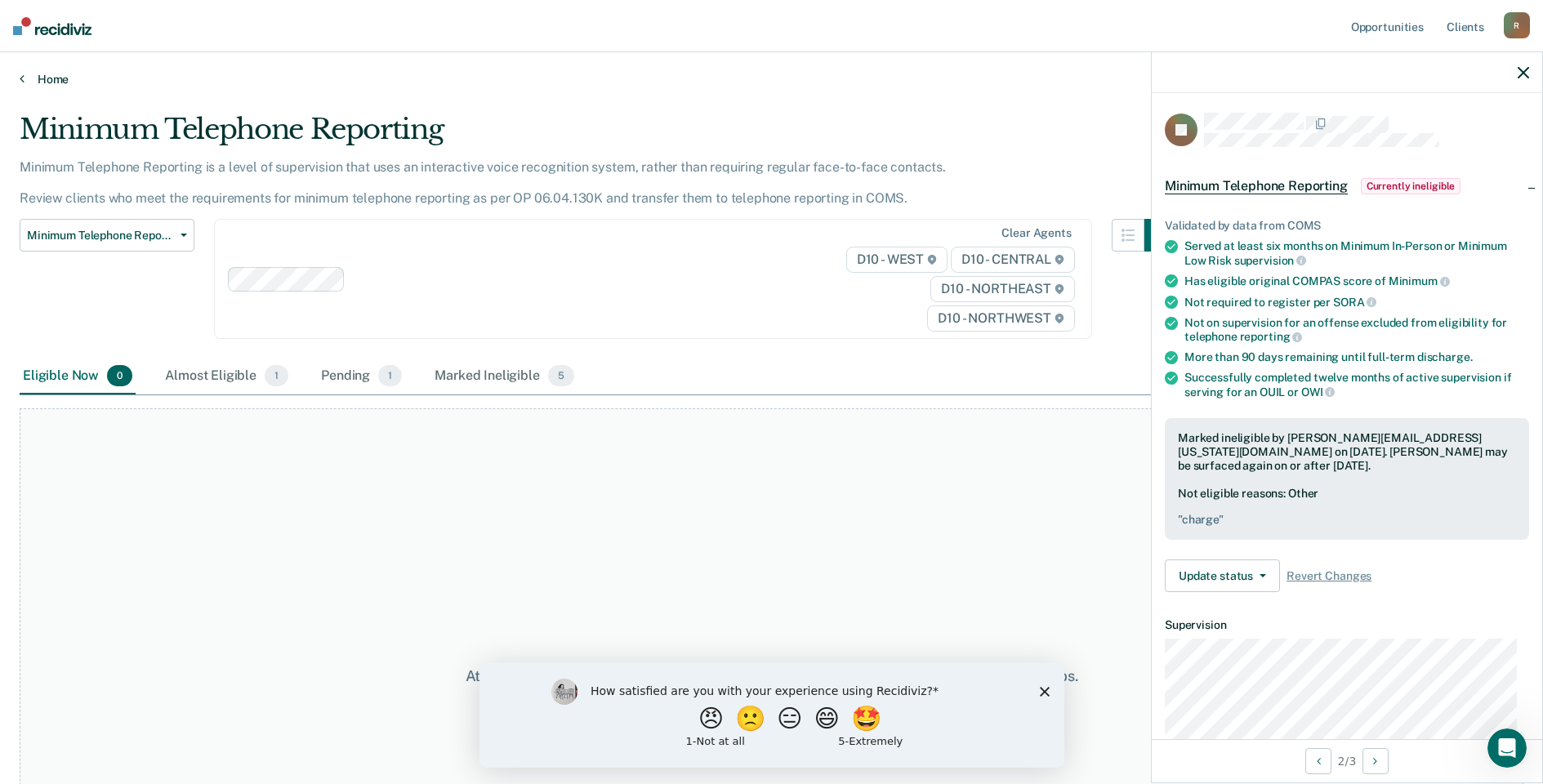
click at [19, 80] on icon at bounding box center [22, 79] width 5 height 13
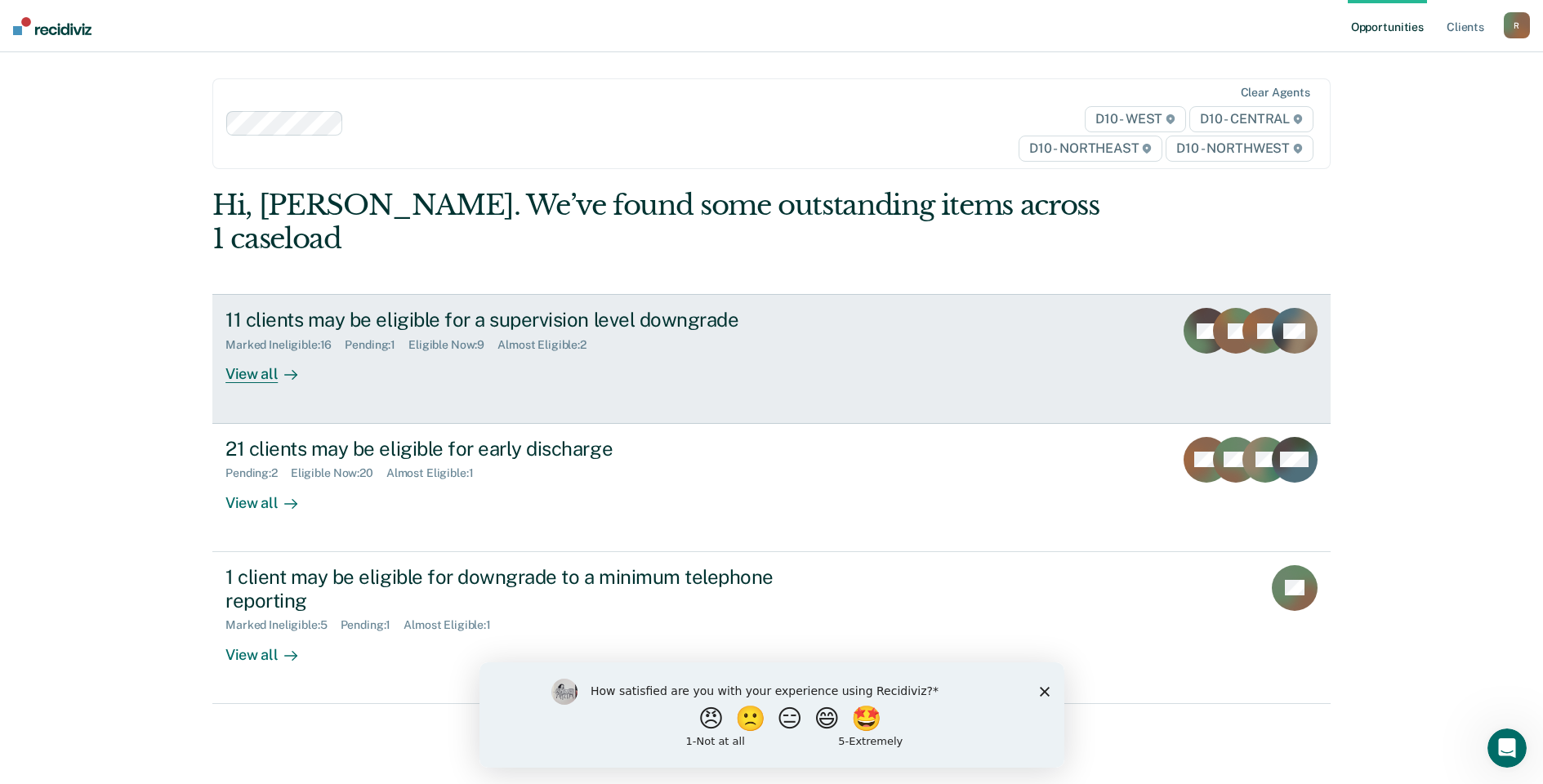
click at [262, 352] on div "View all" at bounding box center [271, 368] width 91 height 32
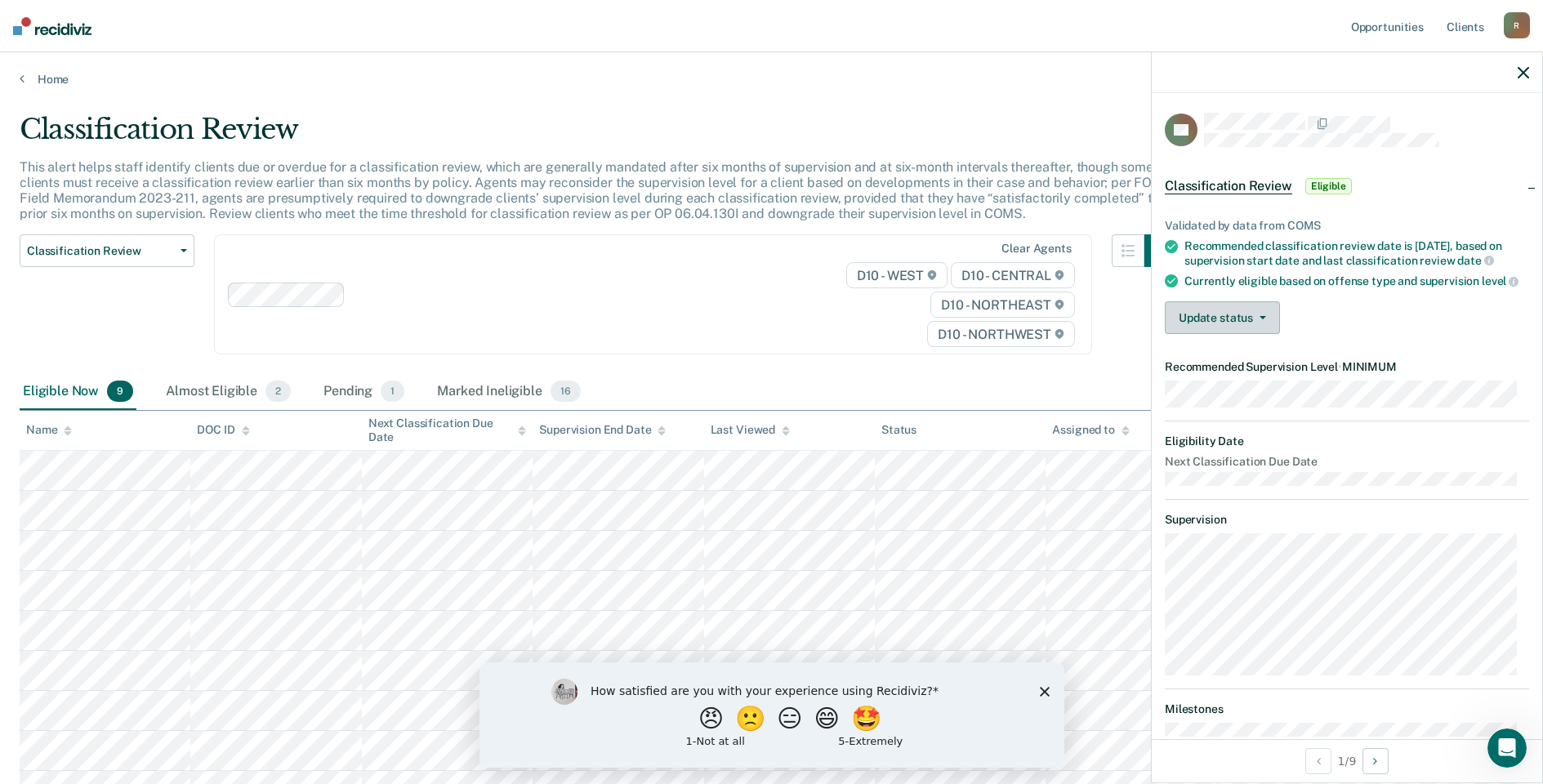
click at [1262, 332] on button "Update status" at bounding box center [1222, 318] width 115 height 33
click at [1229, 395] on button "Mark Ineligible" at bounding box center [1244, 382] width 158 height 26
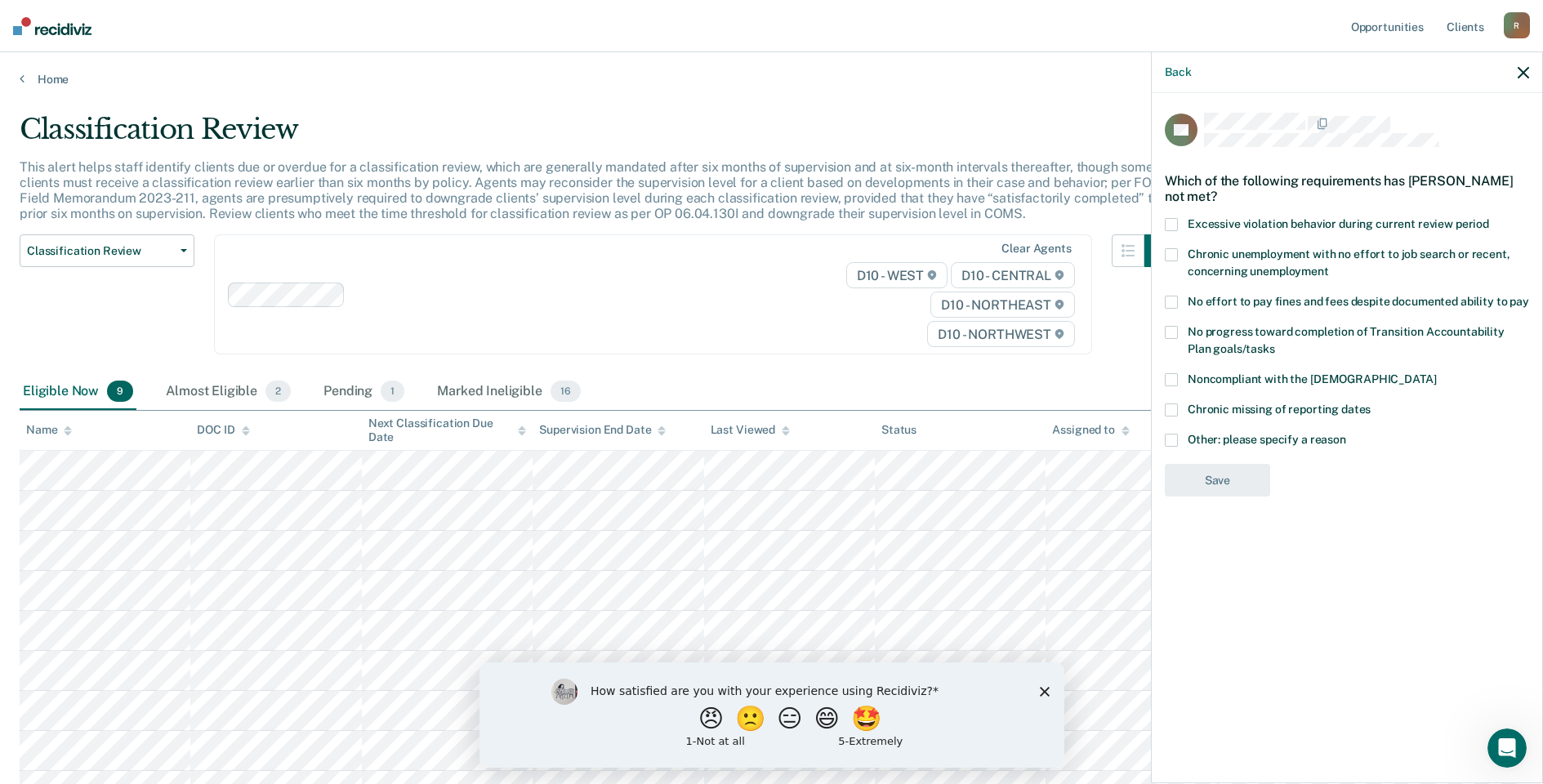
click at [1172, 302] on span at bounding box center [1172, 303] width 13 height 13
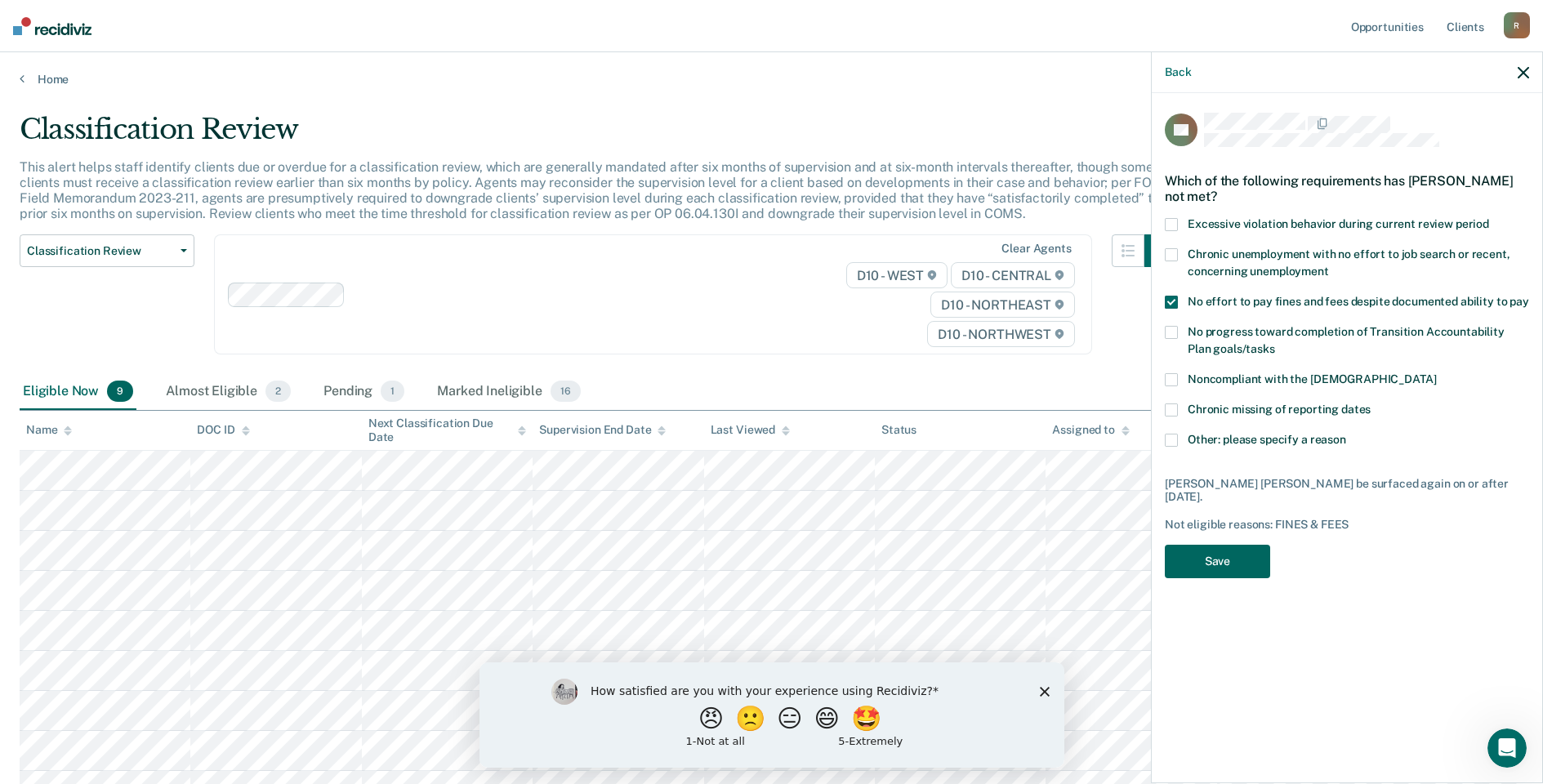
click at [1214, 545] on button "Save" at bounding box center [1218, 562] width 106 height 34
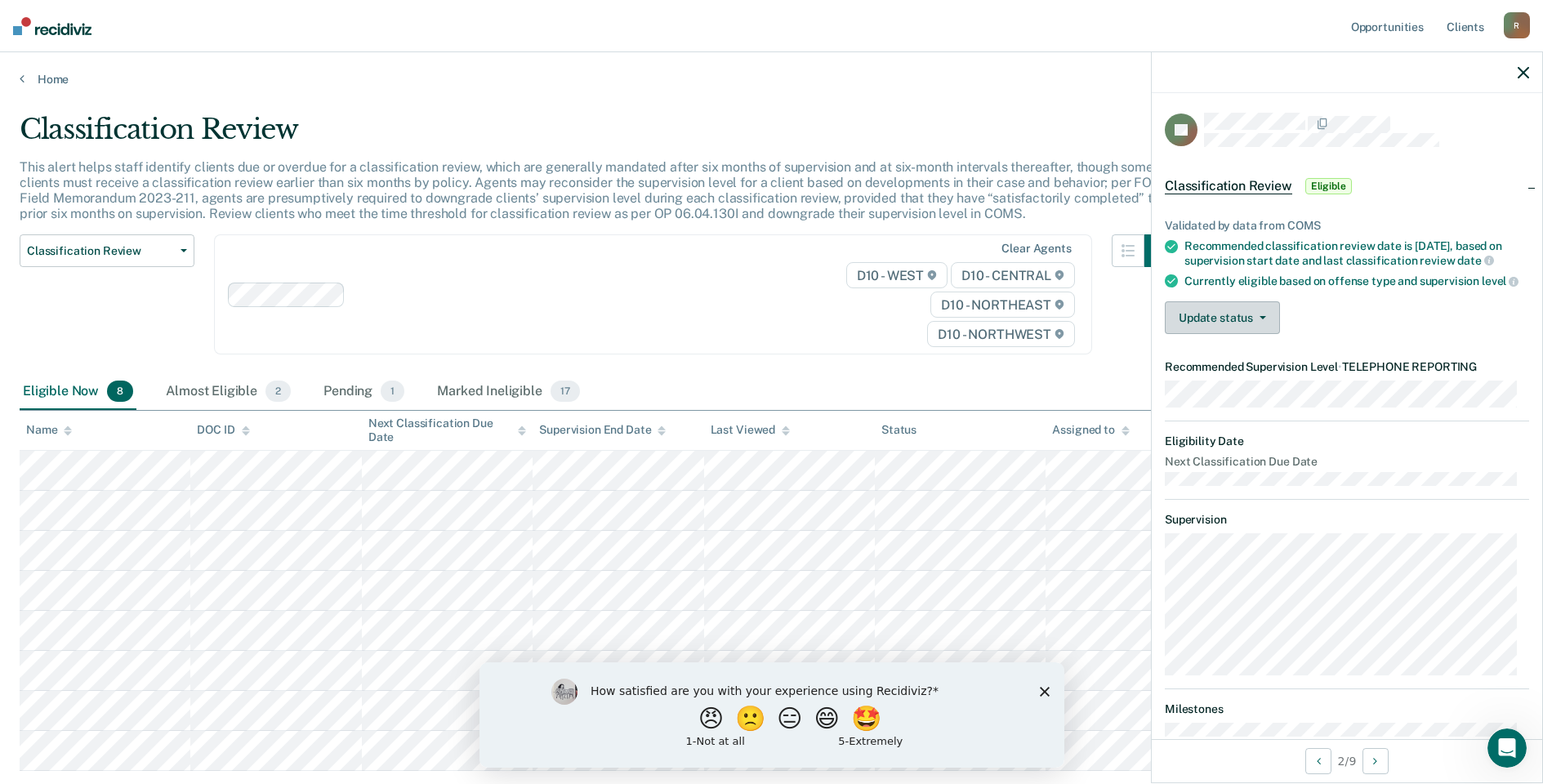
click at [1248, 330] on button "Update status" at bounding box center [1222, 318] width 115 height 33
click at [1217, 397] on button "Mark Ineligible" at bounding box center [1244, 382] width 158 height 26
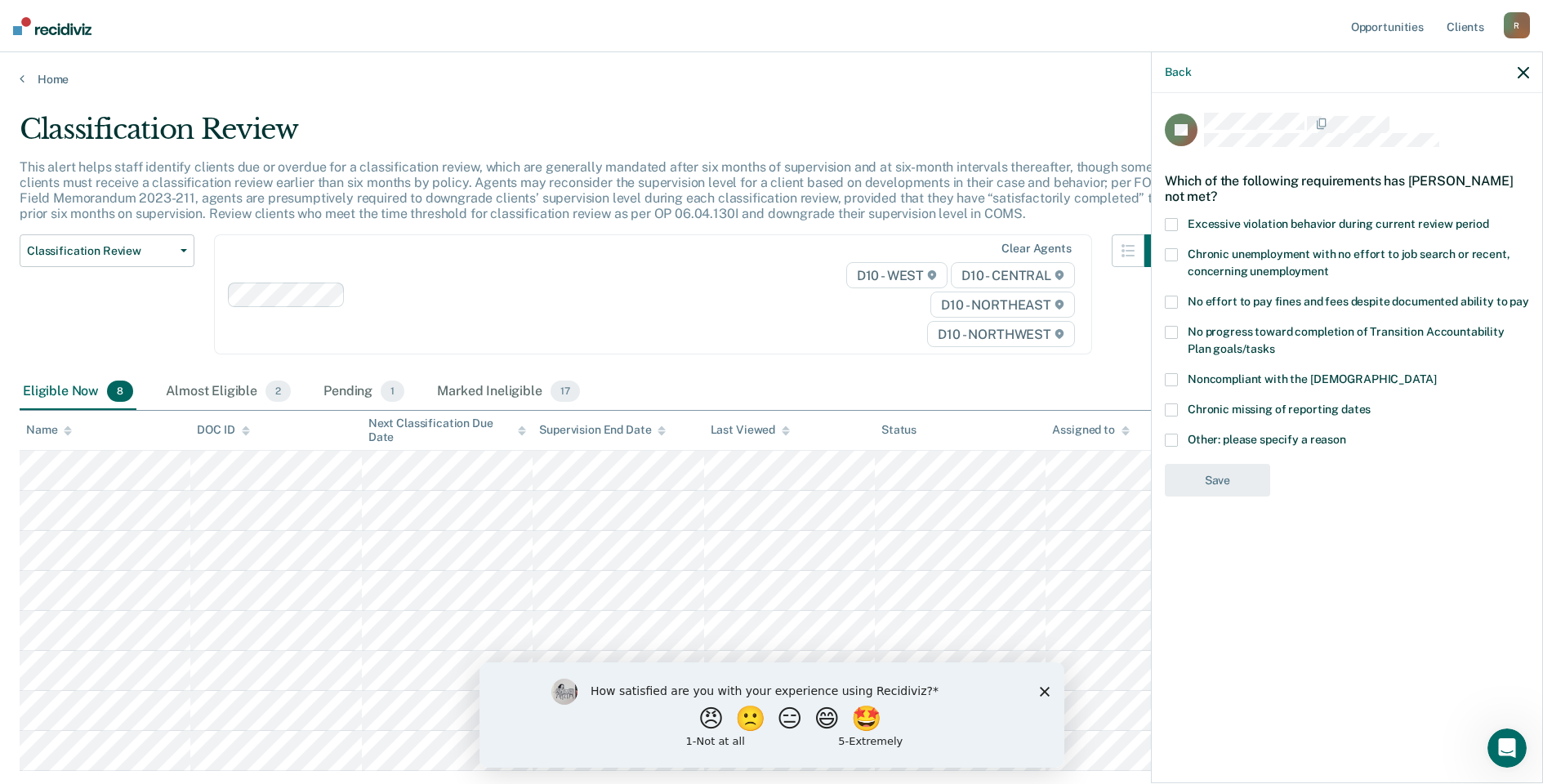
click at [1170, 440] on span at bounding box center [1172, 440] width 13 height 13
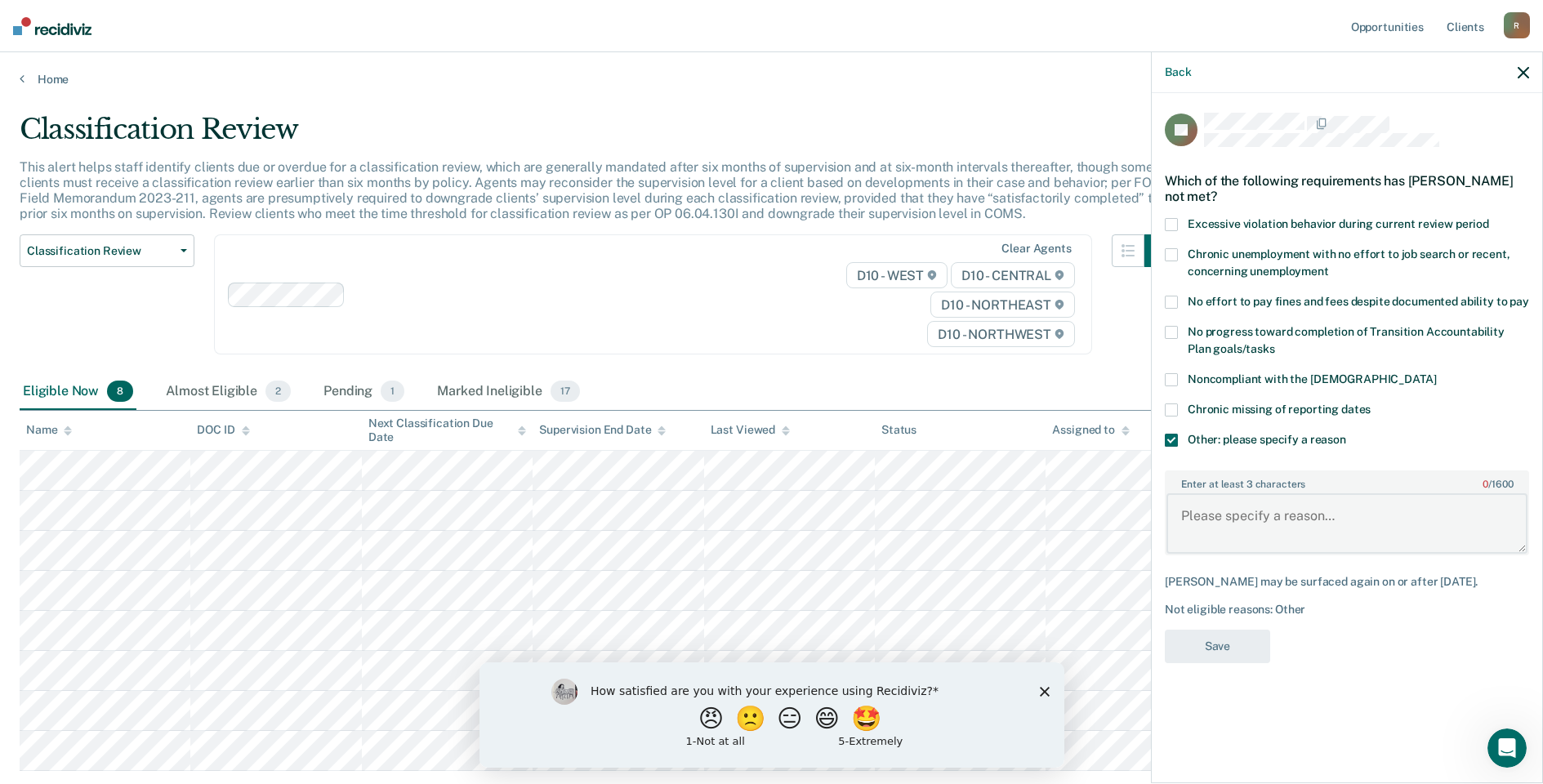
click at [1207, 517] on textarea "Enter at least 3 characters 0 / 1600" at bounding box center [1347, 523] width 361 height 60
type textarea "Drug court"
click at [1207, 653] on button "Save" at bounding box center [1218, 646] width 106 height 34
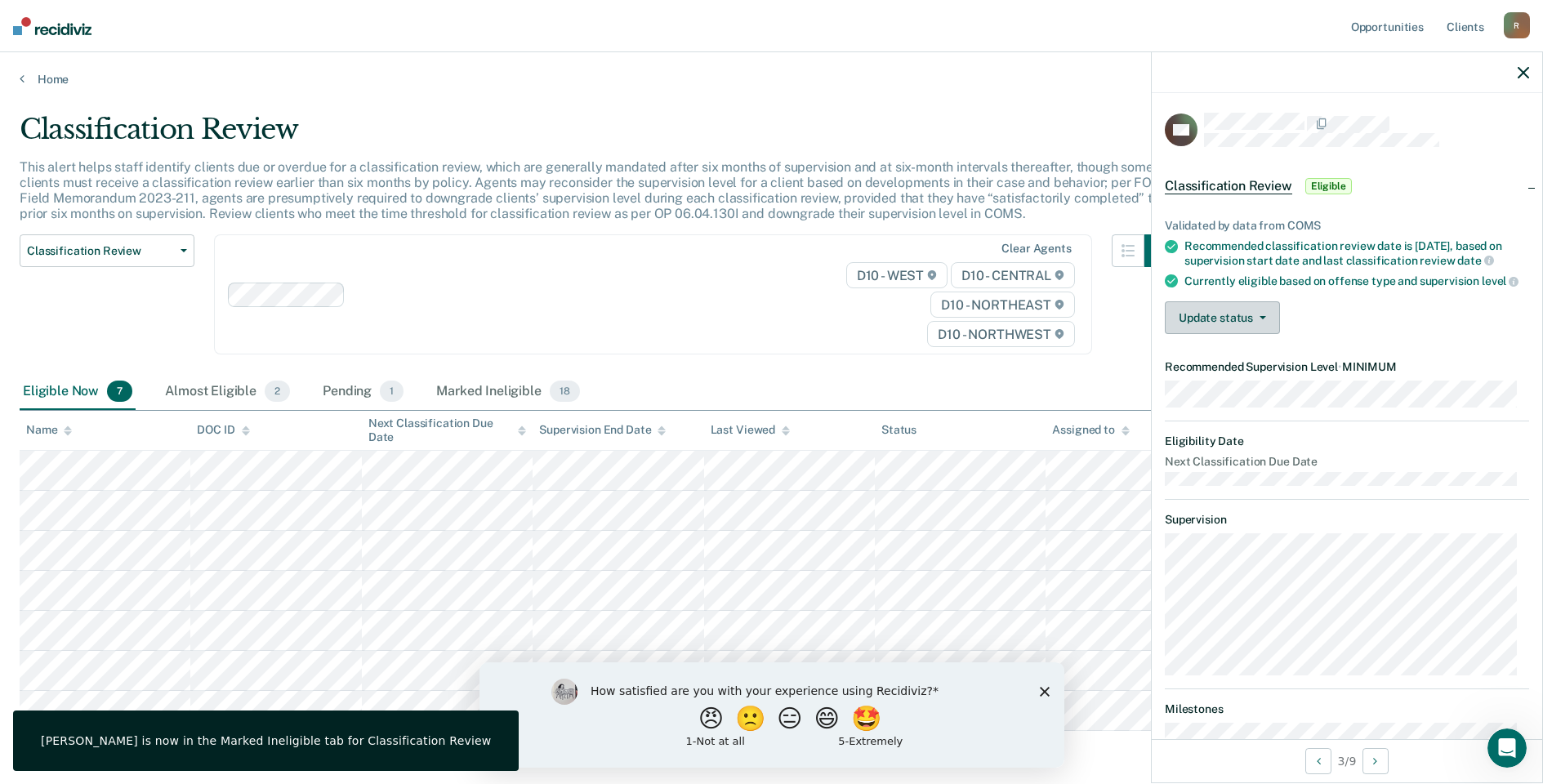
click at [1201, 326] on button "Update status" at bounding box center [1222, 318] width 115 height 33
click at [1215, 397] on button "Mark Ineligible" at bounding box center [1244, 382] width 158 height 26
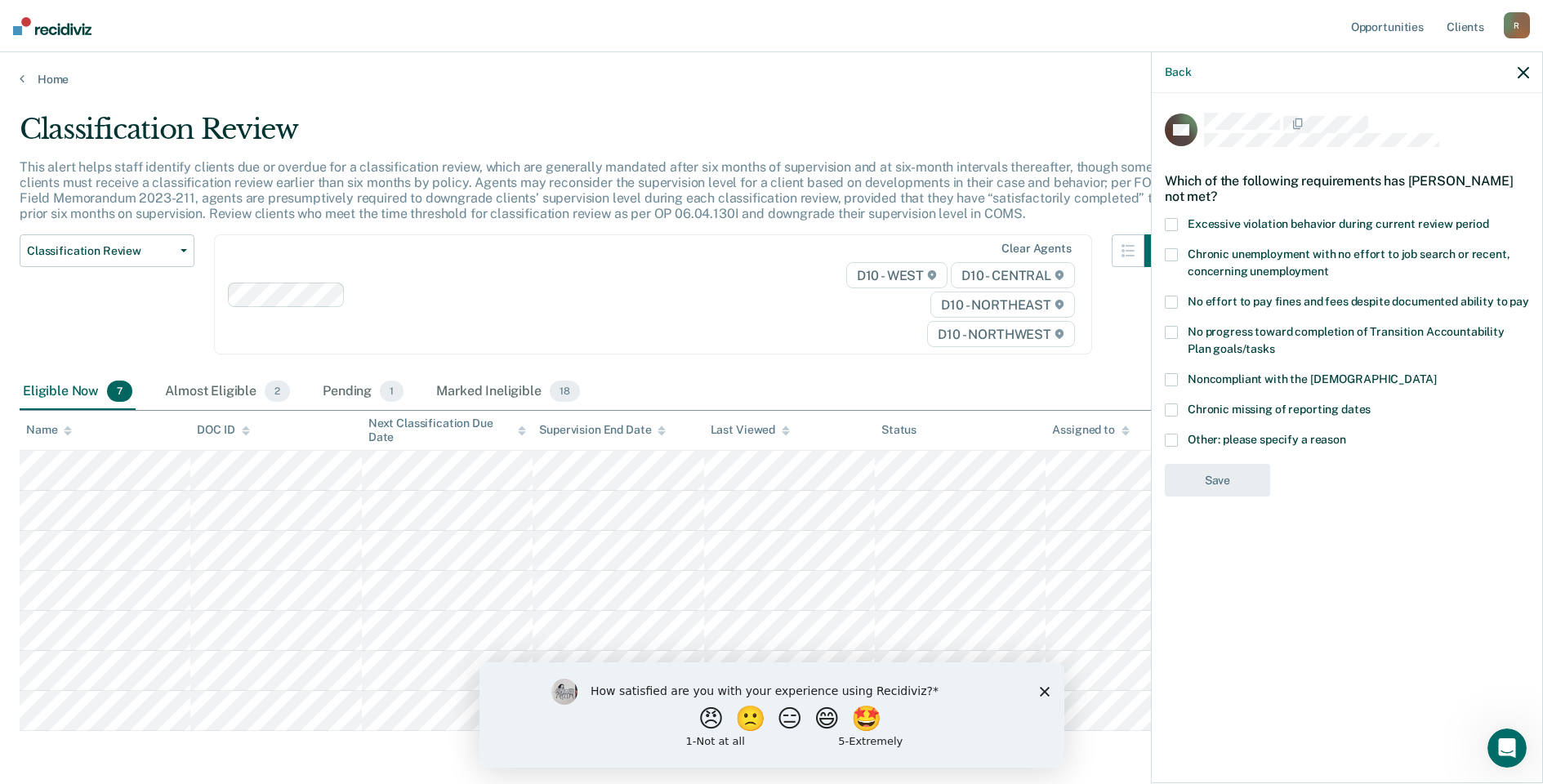
click at [1171, 434] on span at bounding box center [1172, 440] width 13 height 13
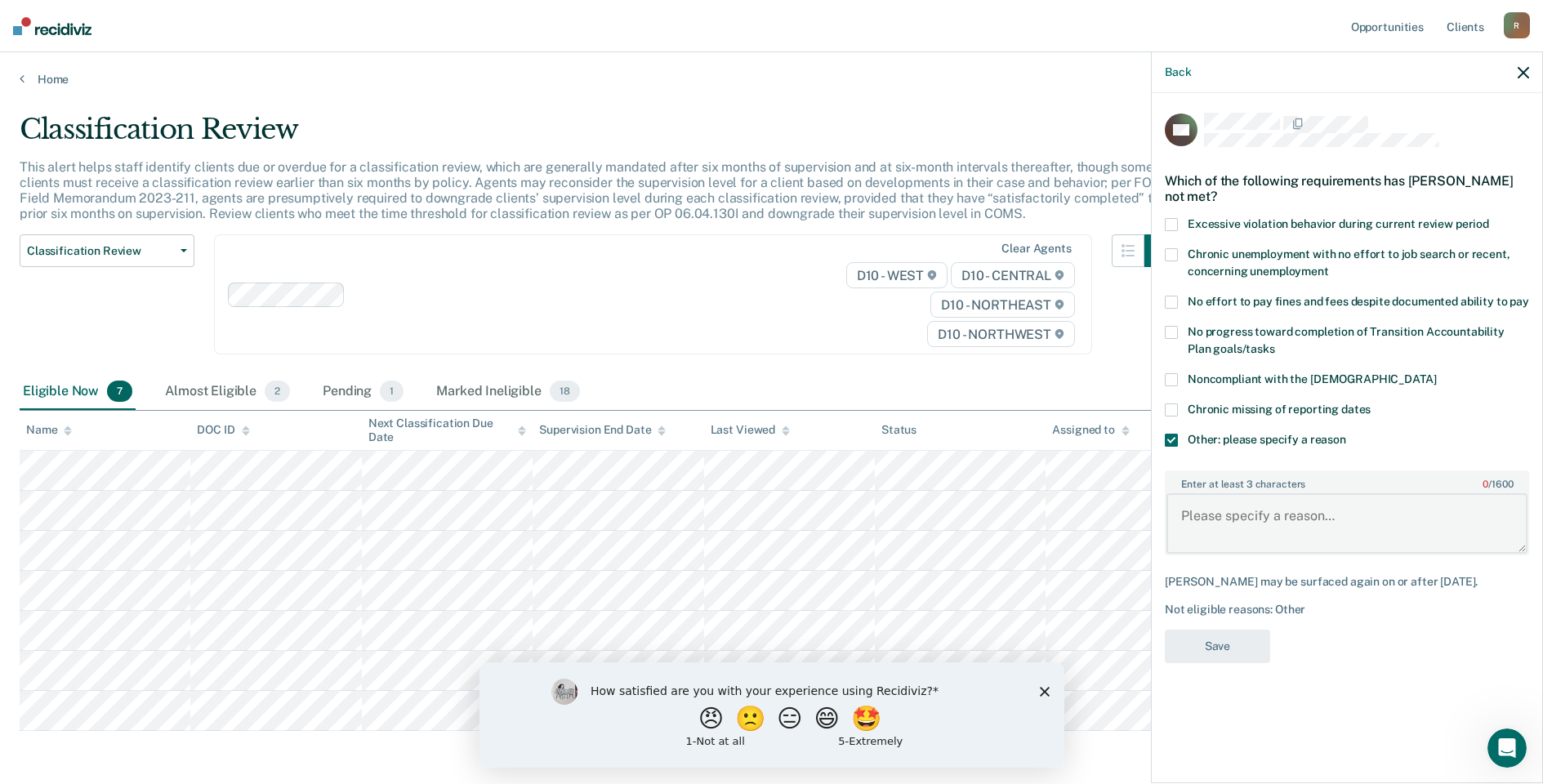
click at [1204, 513] on textarea "Enter at least 3 characters 0 / 1600" at bounding box center [1347, 523] width 361 height 60
type textarea "treatment"
click at [1226, 644] on button "Save" at bounding box center [1218, 646] width 106 height 34
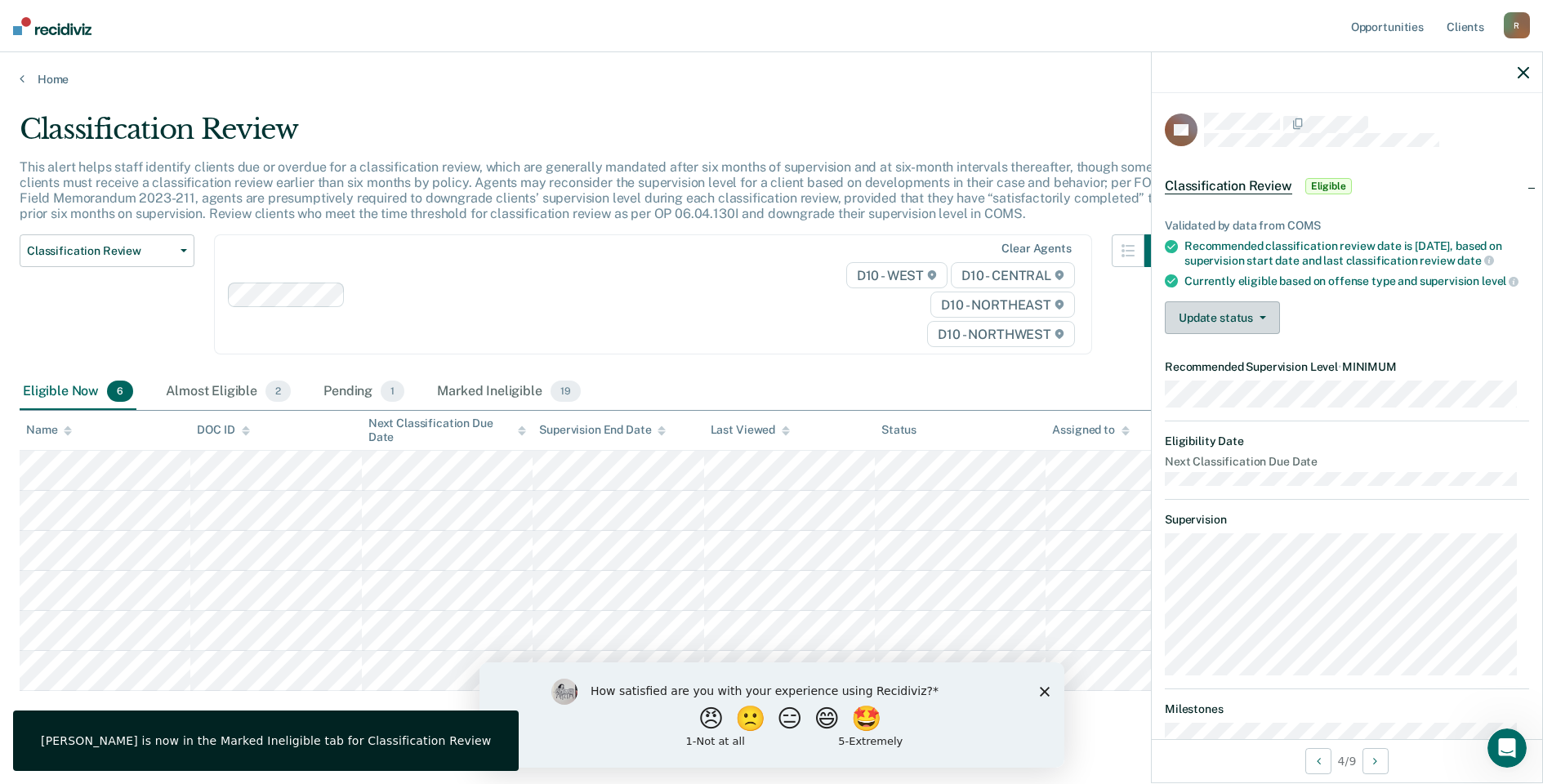
click at [1203, 321] on button "Update status" at bounding box center [1222, 318] width 115 height 33
click at [1205, 397] on button "Mark Ineligible" at bounding box center [1244, 382] width 158 height 26
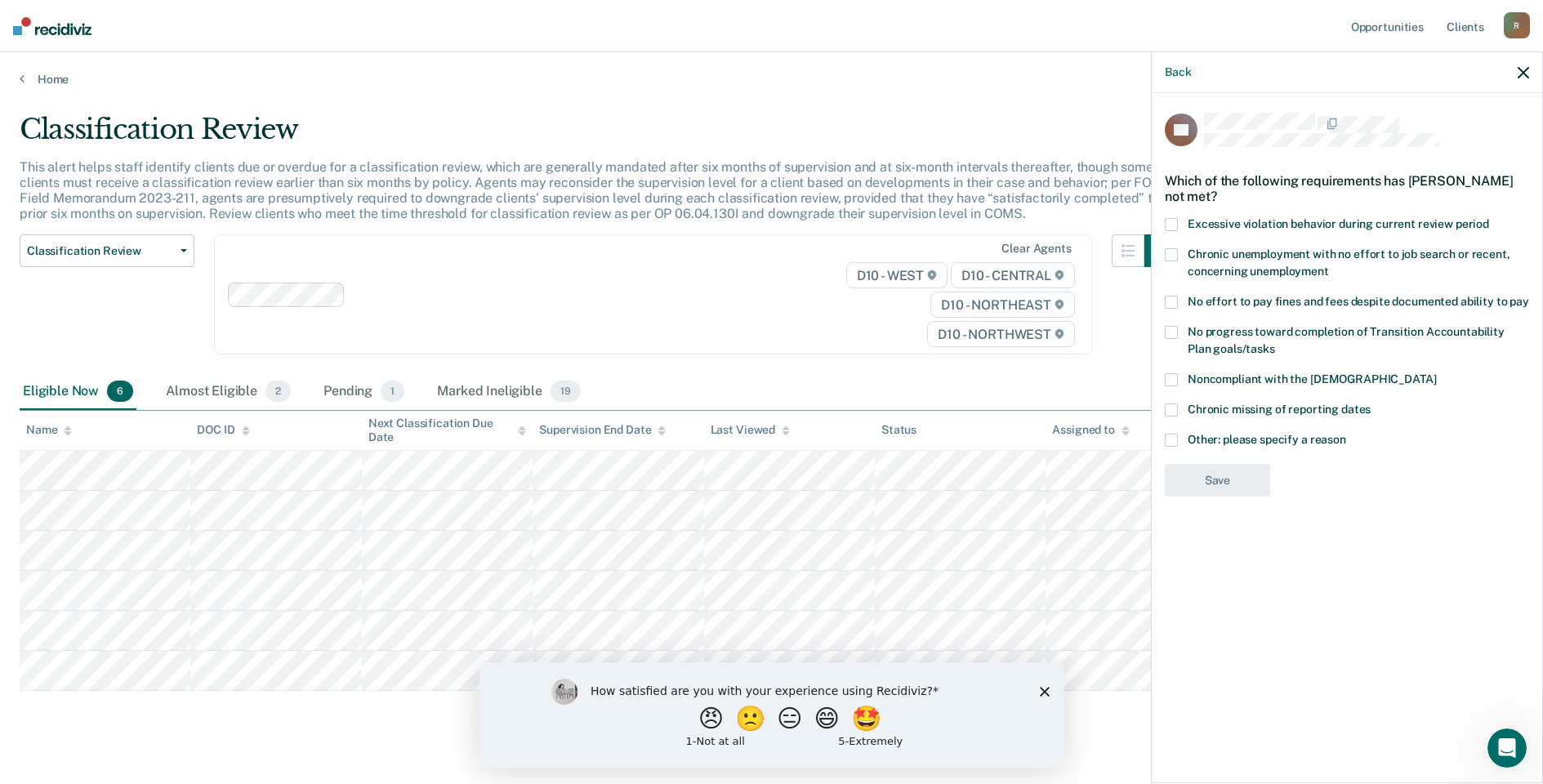
click at [1171, 406] on span at bounding box center [1172, 410] width 13 height 13
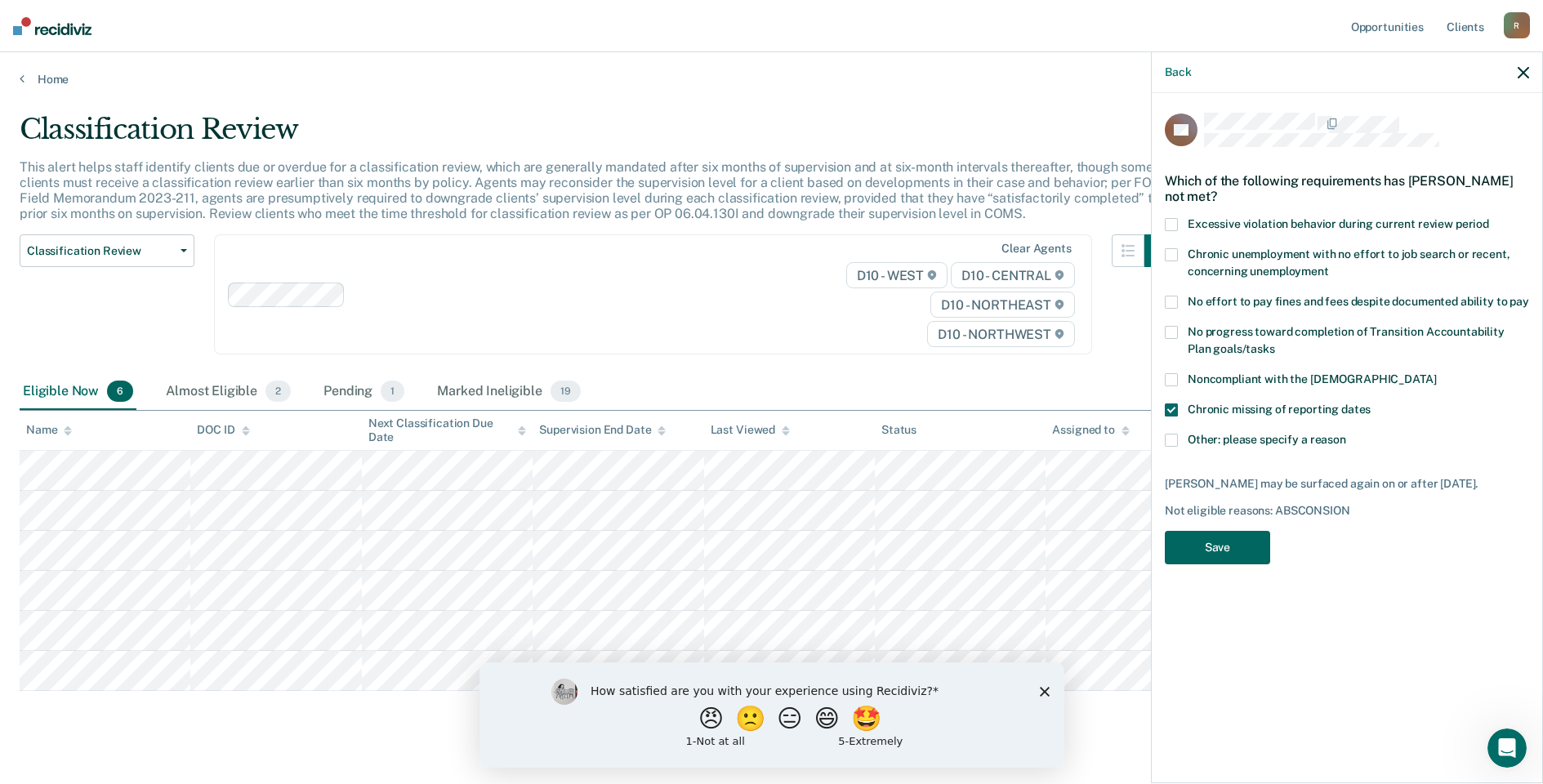
click at [1195, 545] on button "Save" at bounding box center [1218, 548] width 106 height 34
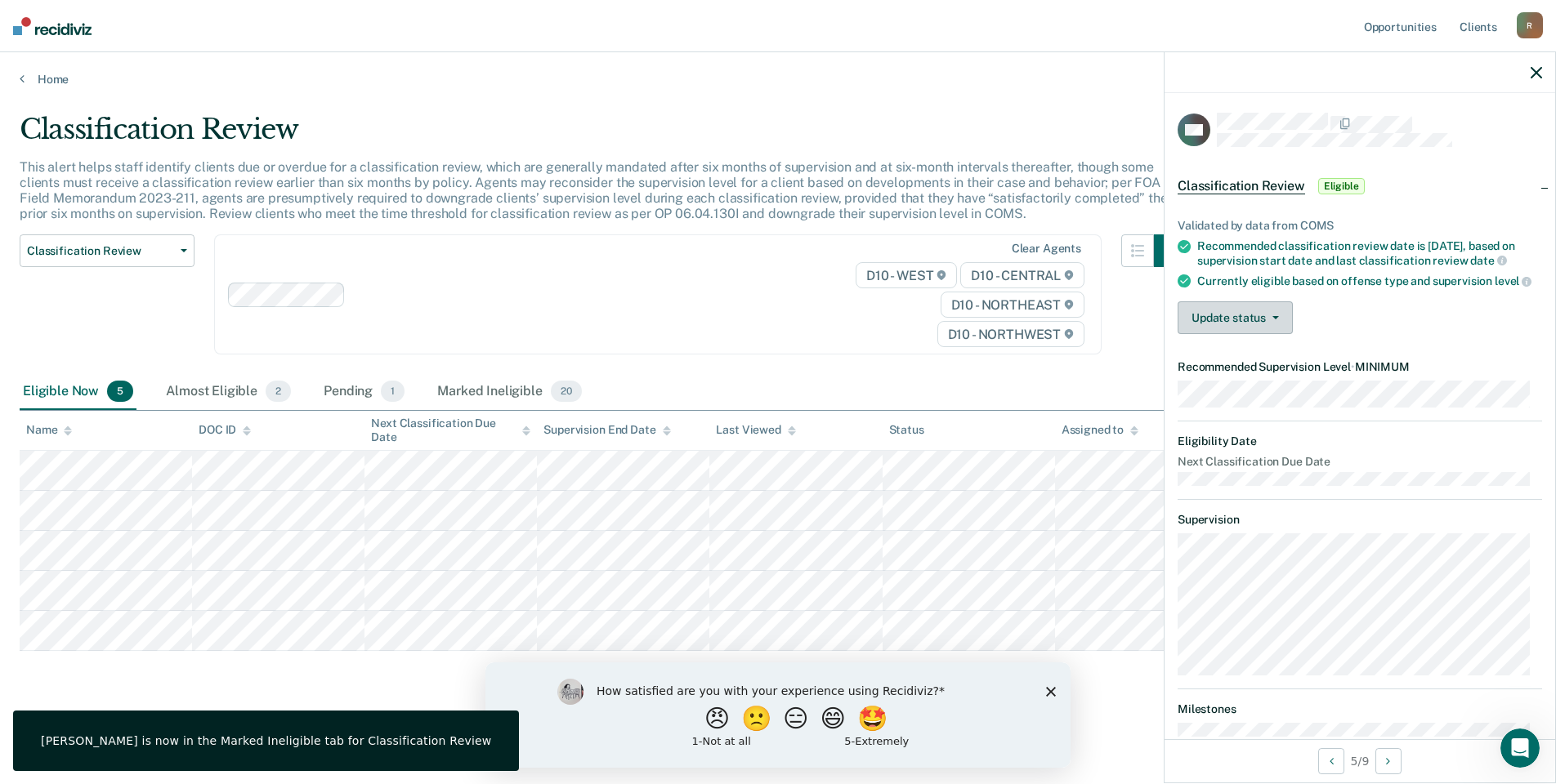
click at [1226, 331] on button "Update status" at bounding box center [1235, 318] width 115 height 33
click at [1221, 393] on button "Mark Ineligible" at bounding box center [1257, 382] width 158 height 26
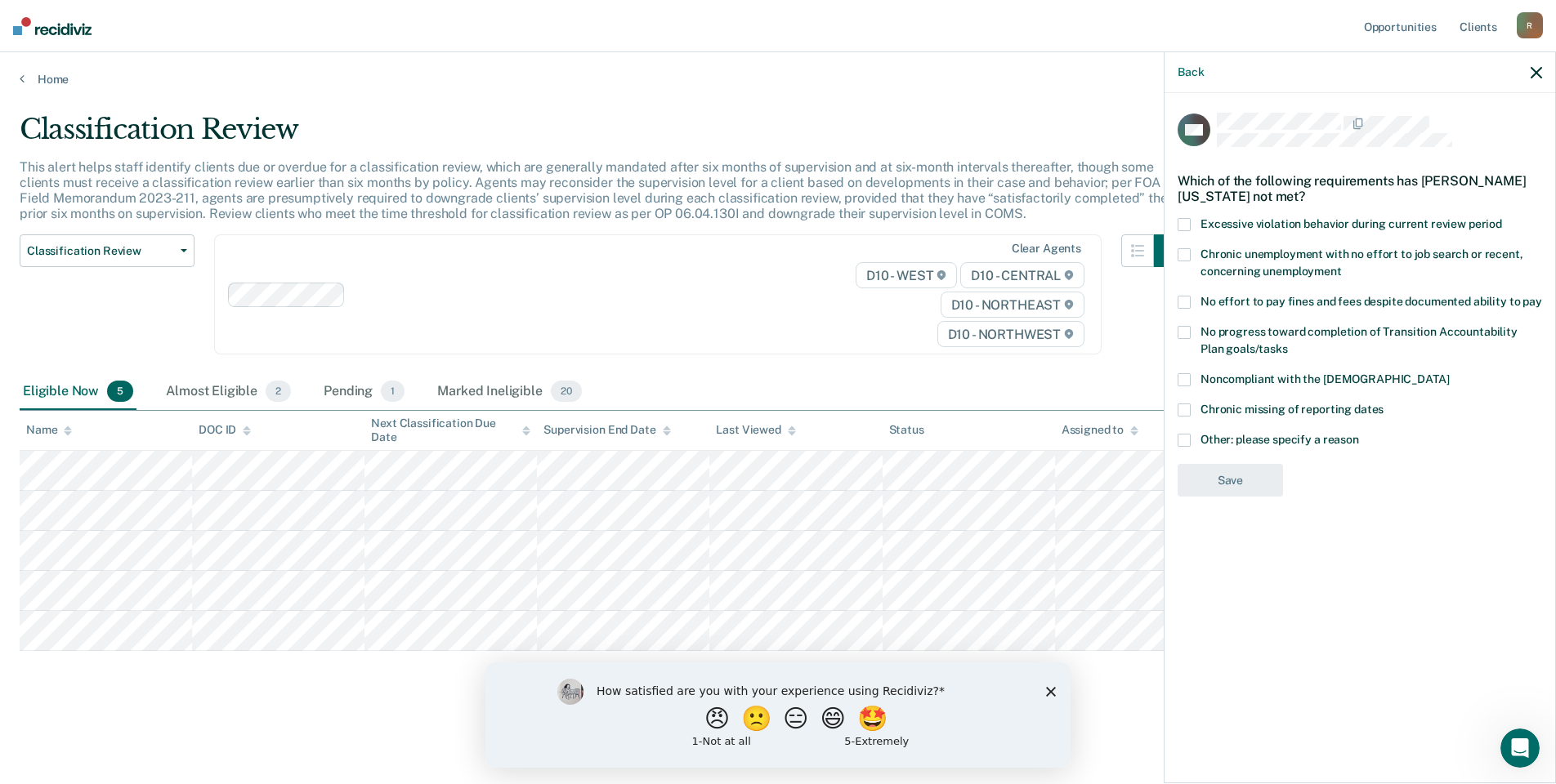
click at [1181, 301] on span at bounding box center [1184, 303] width 13 height 13
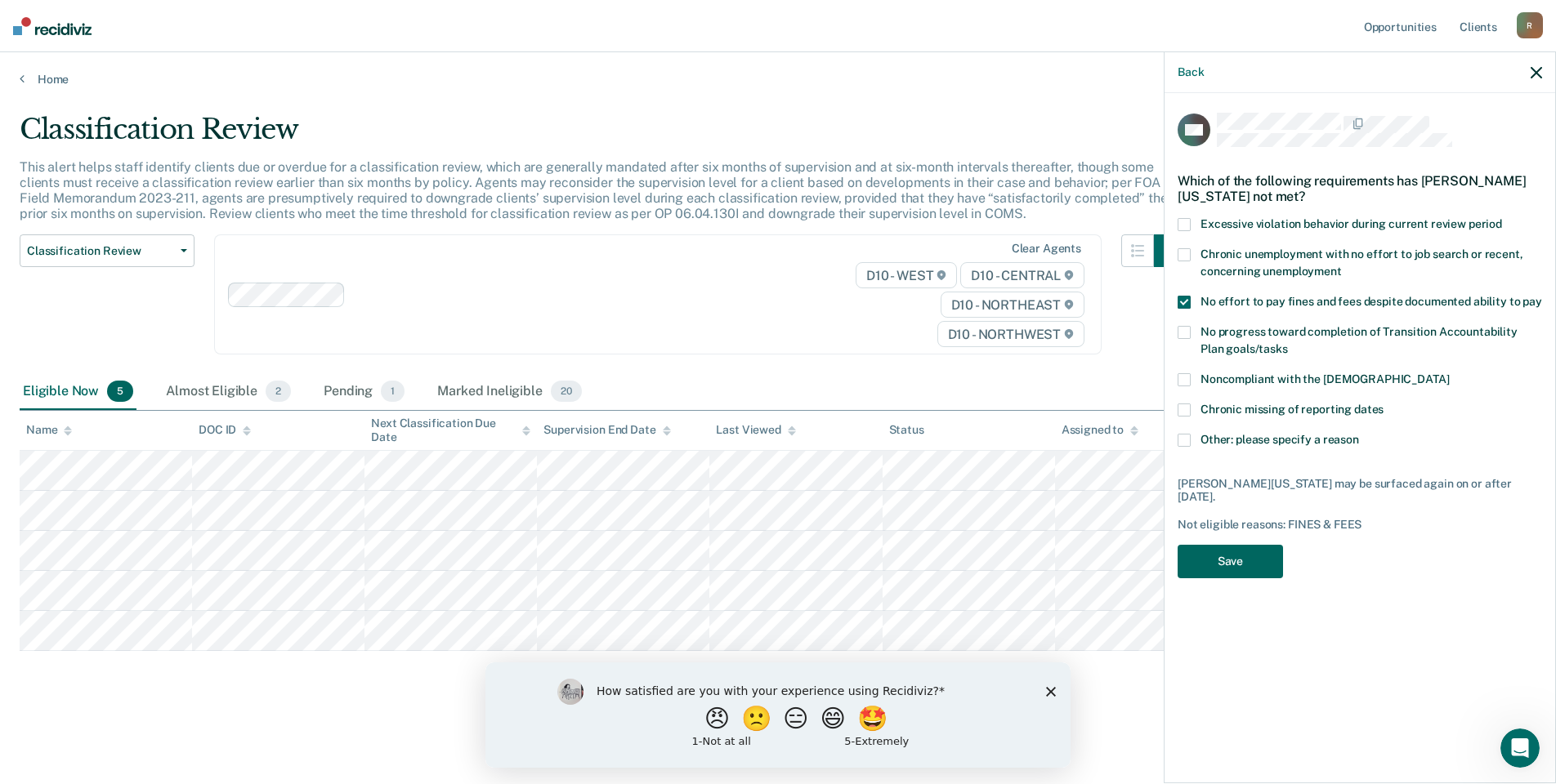
click at [1221, 545] on button "Save" at bounding box center [1231, 562] width 106 height 34
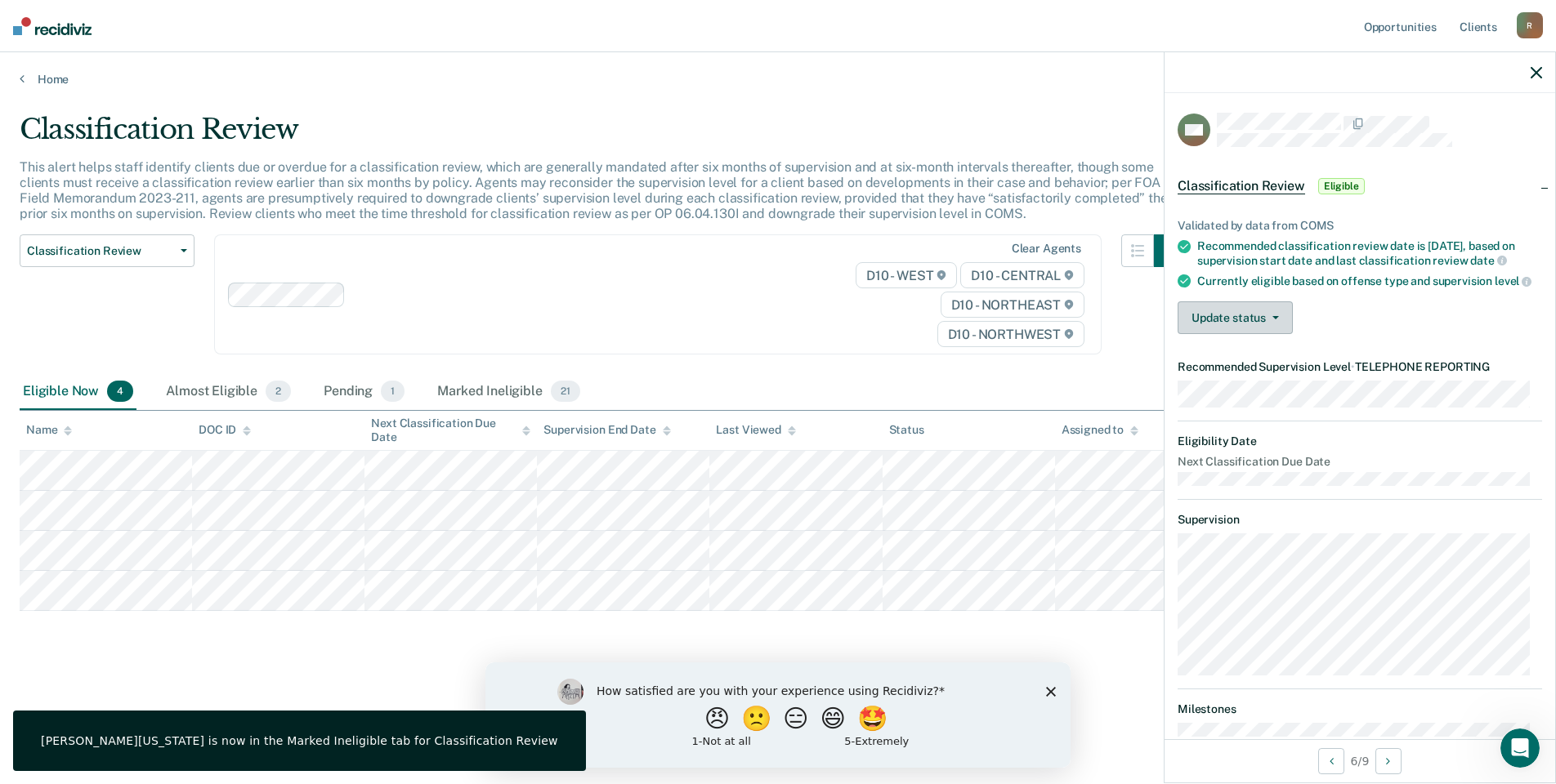
click at [1208, 325] on button "Update status" at bounding box center [1235, 318] width 115 height 33
click at [1216, 396] on button "Mark Ineligible" at bounding box center [1257, 382] width 158 height 26
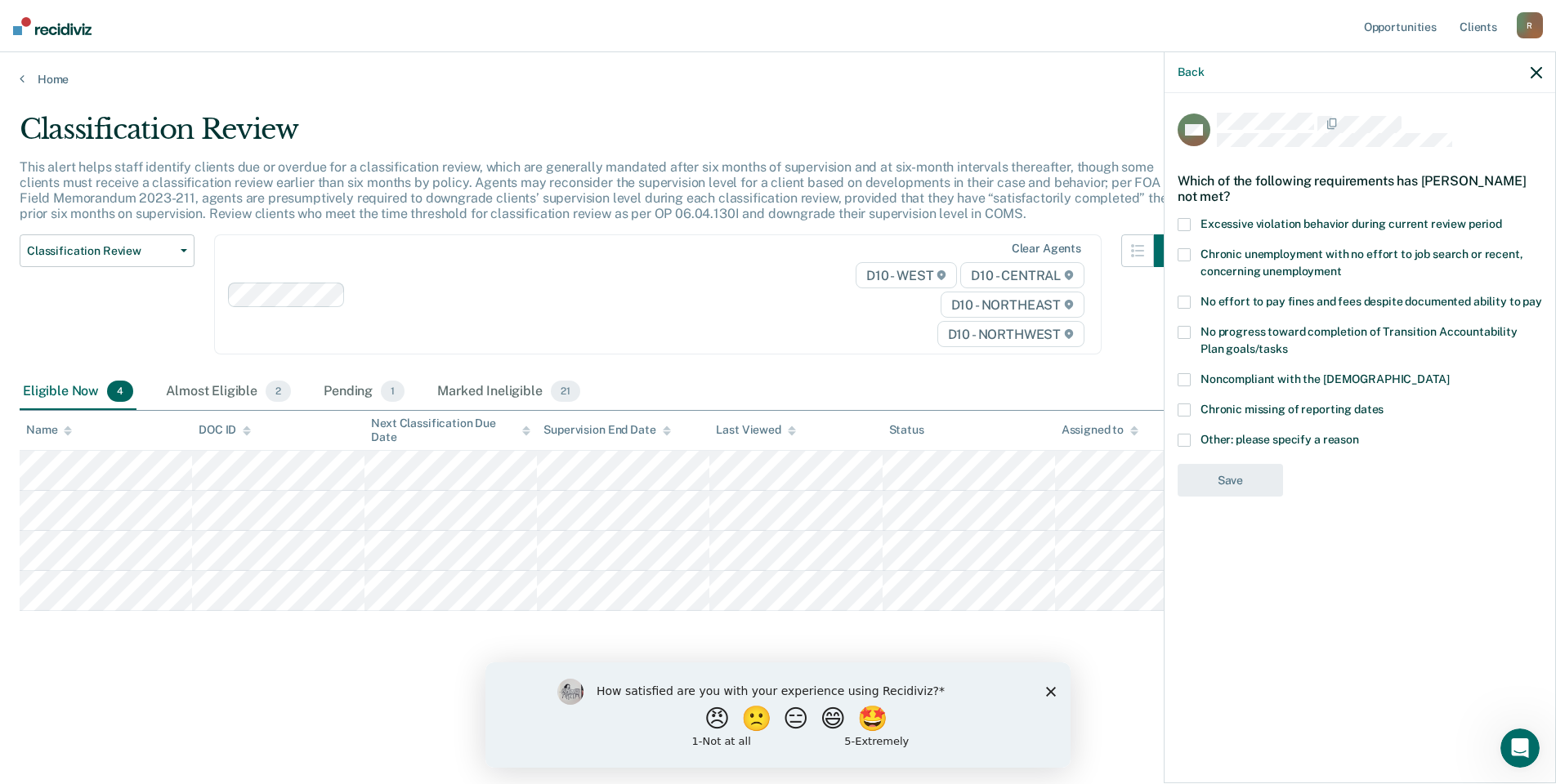
click at [1183, 302] on span at bounding box center [1184, 303] width 13 height 13
click at [1221, 543] on button "Save" at bounding box center [1231, 548] width 106 height 34
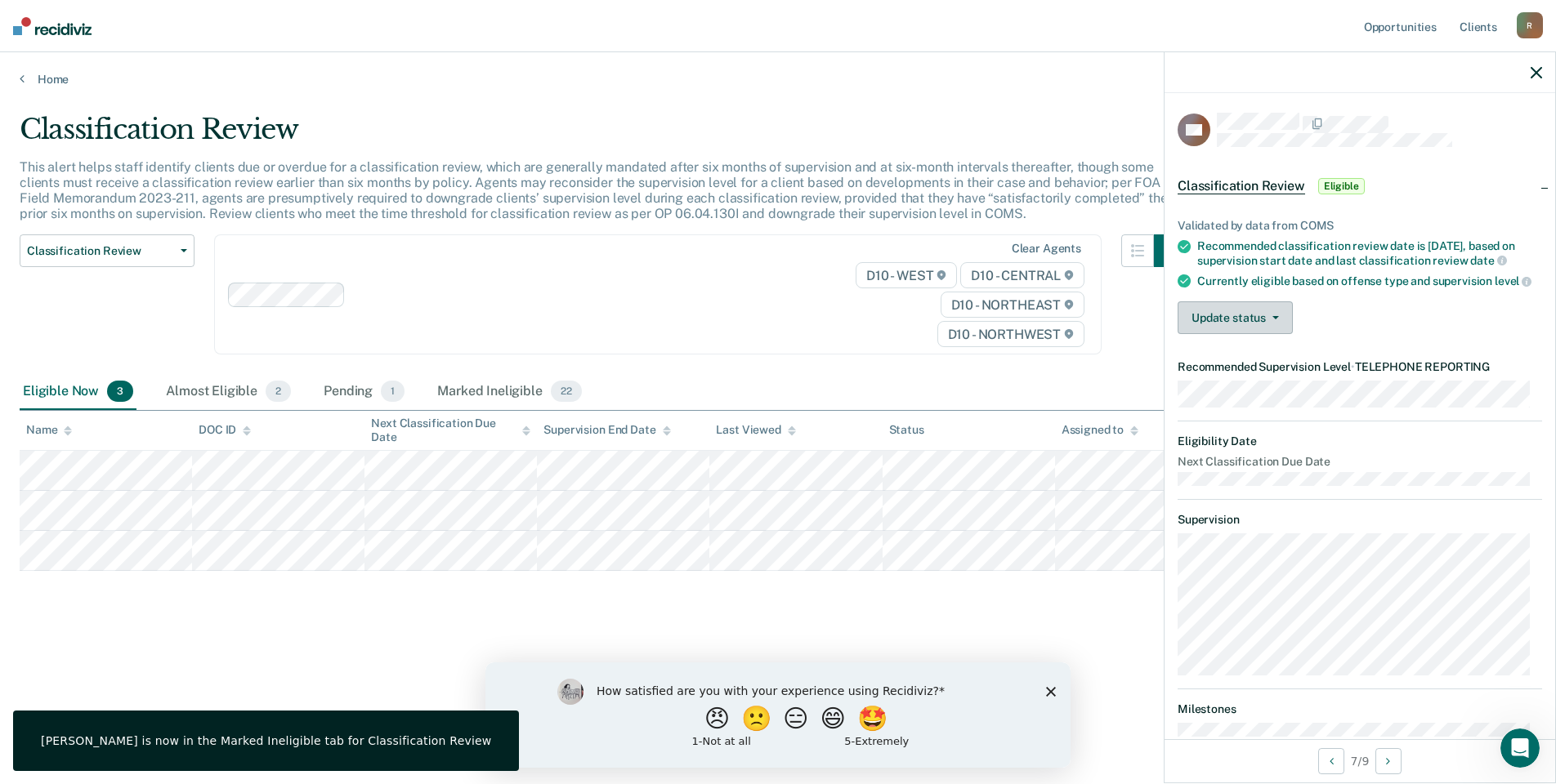
click at [1228, 334] on button "Update status" at bounding box center [1235, 318] width 115 height 33
click at [1227, 397] on button "Mark Ineligible" at bounding box center [1257, 382] width 158 height 26
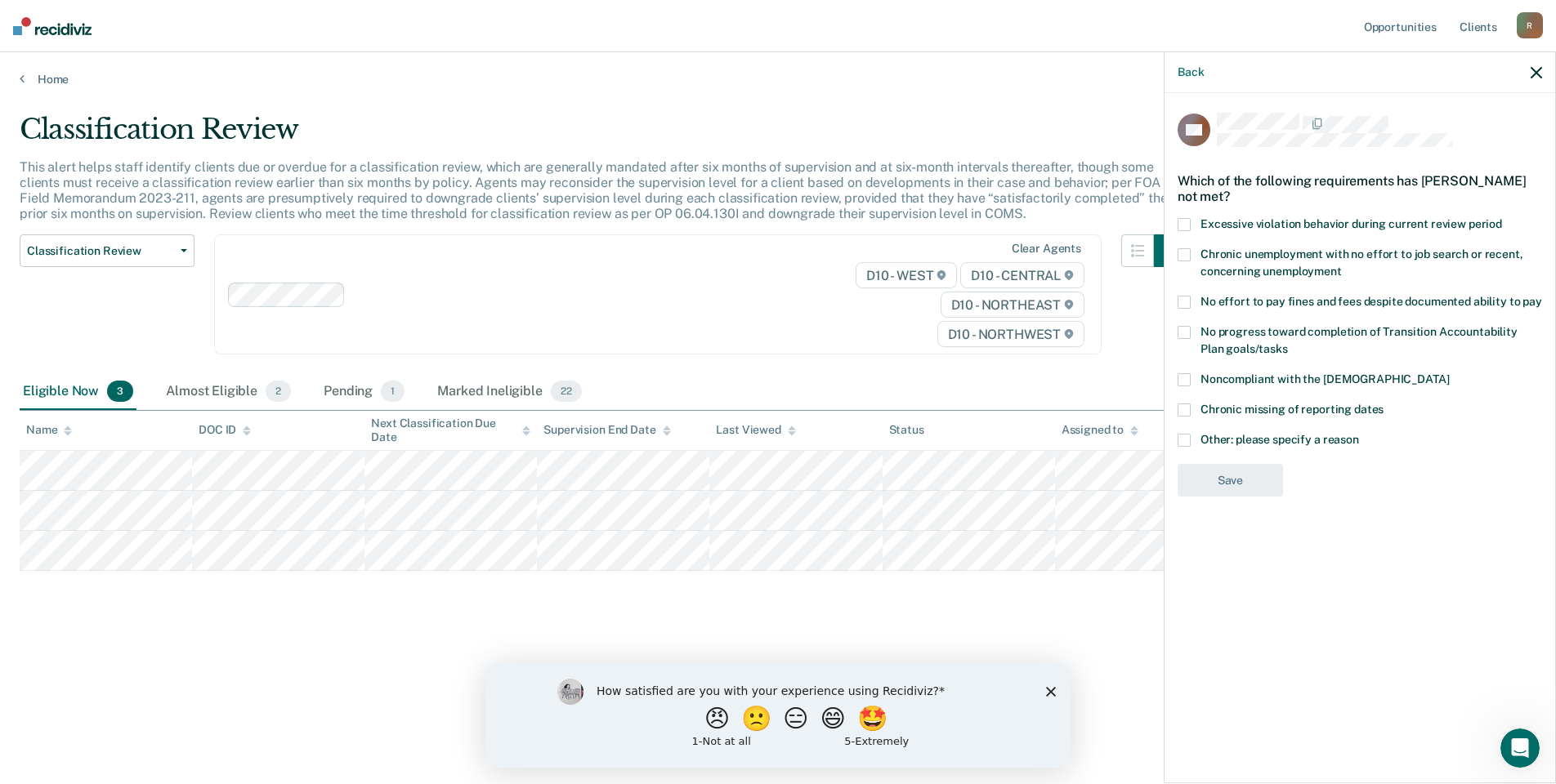
click at [1183, 304] on span at bounding box center [1184, 303] width 13 height 13
click at [1222, 558] on button "Save" at bounding box center [1231, 548] width 106 height 34
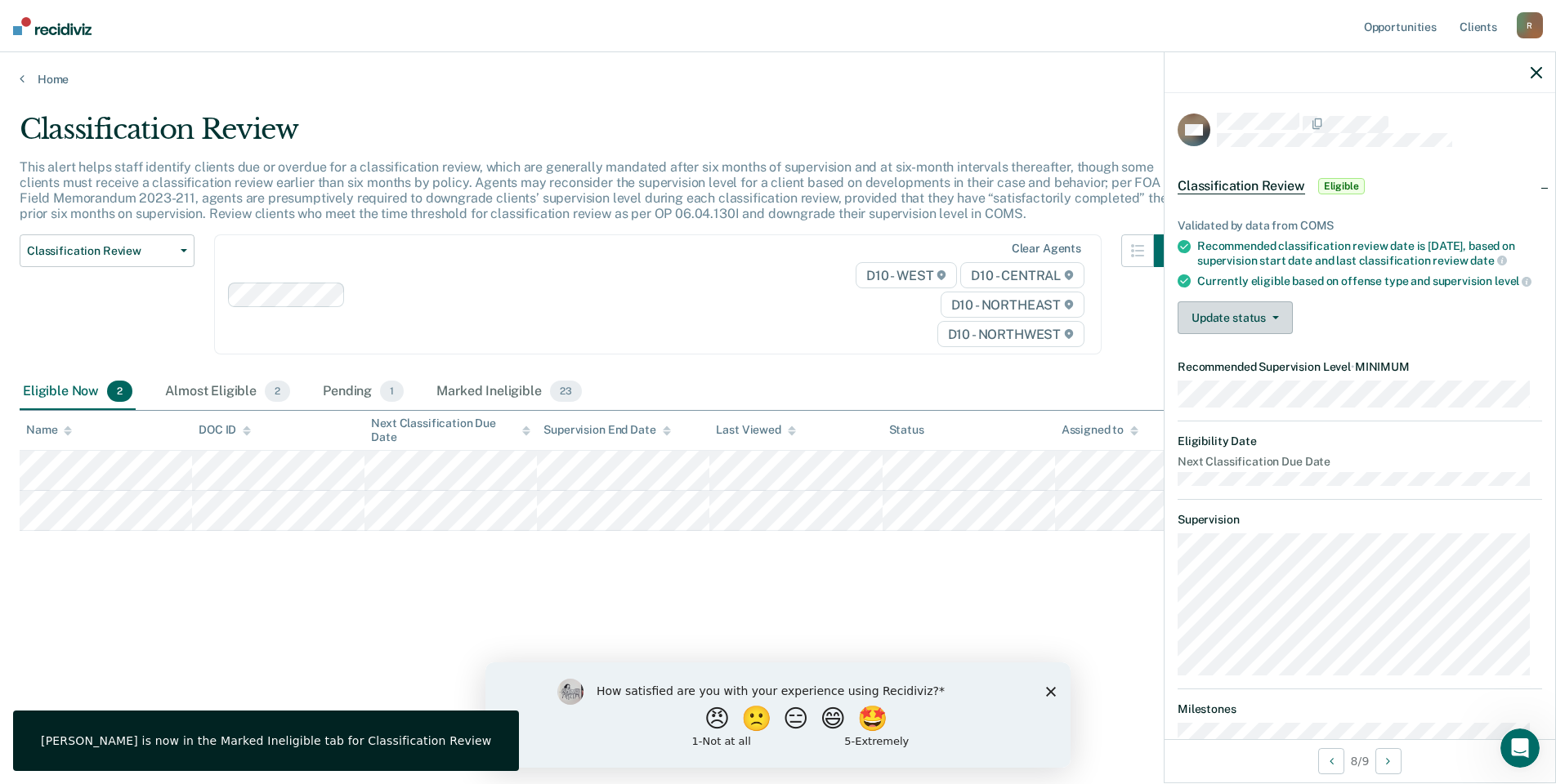
click at [1233, 334] on button "Update status" at bounding box center [1235, 318] width 115 height 33
click at [1231, 397] on button "Mark Ineligible" at bounding box center [1257, 382] width 158 height 26
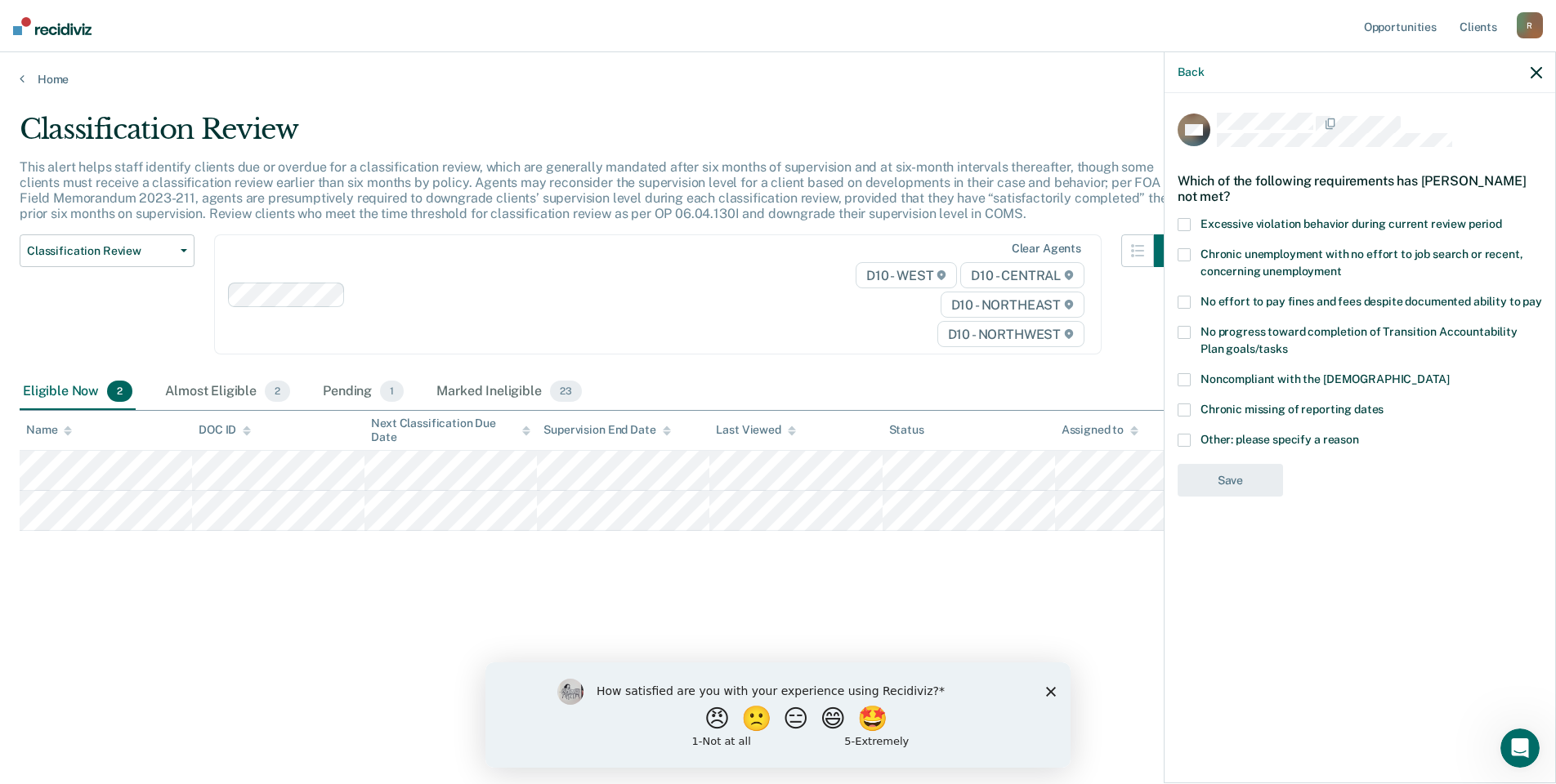
click at [1184, 299] on span at bounding box center [1184, 303] width 13 height 13
click at [1223, 544] on button "Save" at bounding box center [1231, 548] width 106 height 34
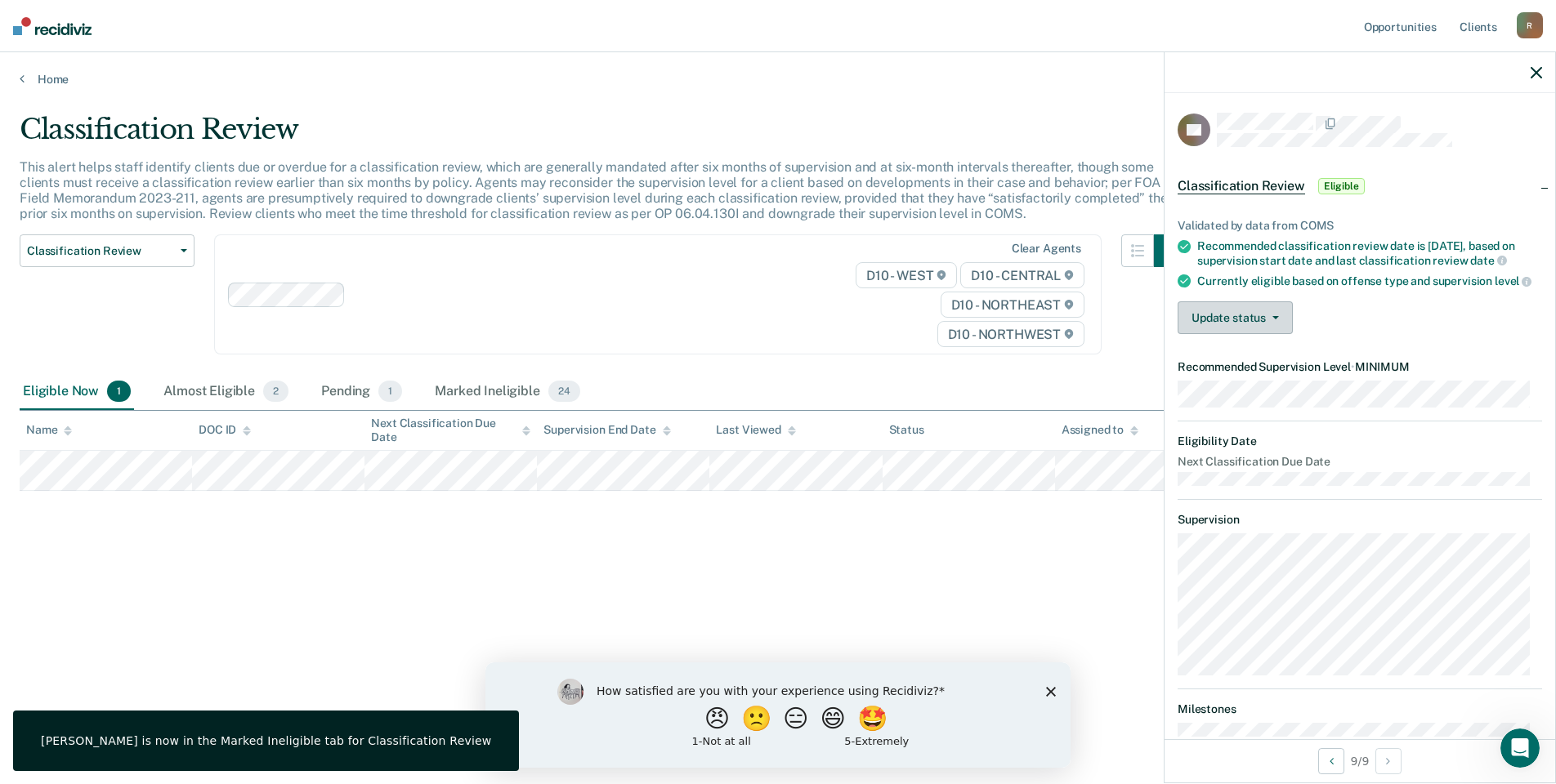
click at [1261, 334] on button "Update status" at bounding box center [1235, 318] width 115 height 33
click at [1246, 397] on button "Mark Ineligible" at bounding box center [1257, 382] width 158 height 26
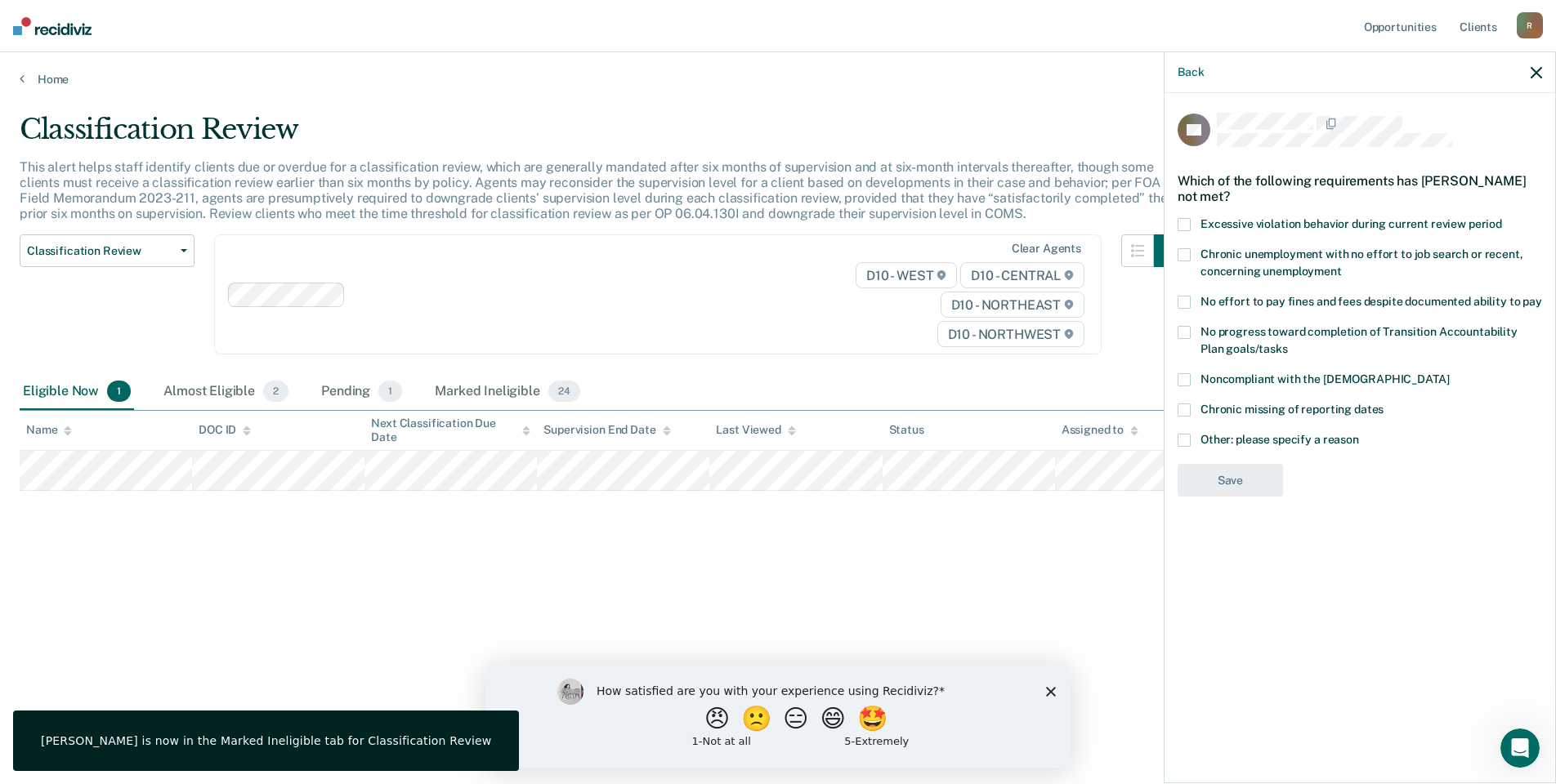
click at [1184, 303] on span at bounding box center [1184, 303] width 13 height 13
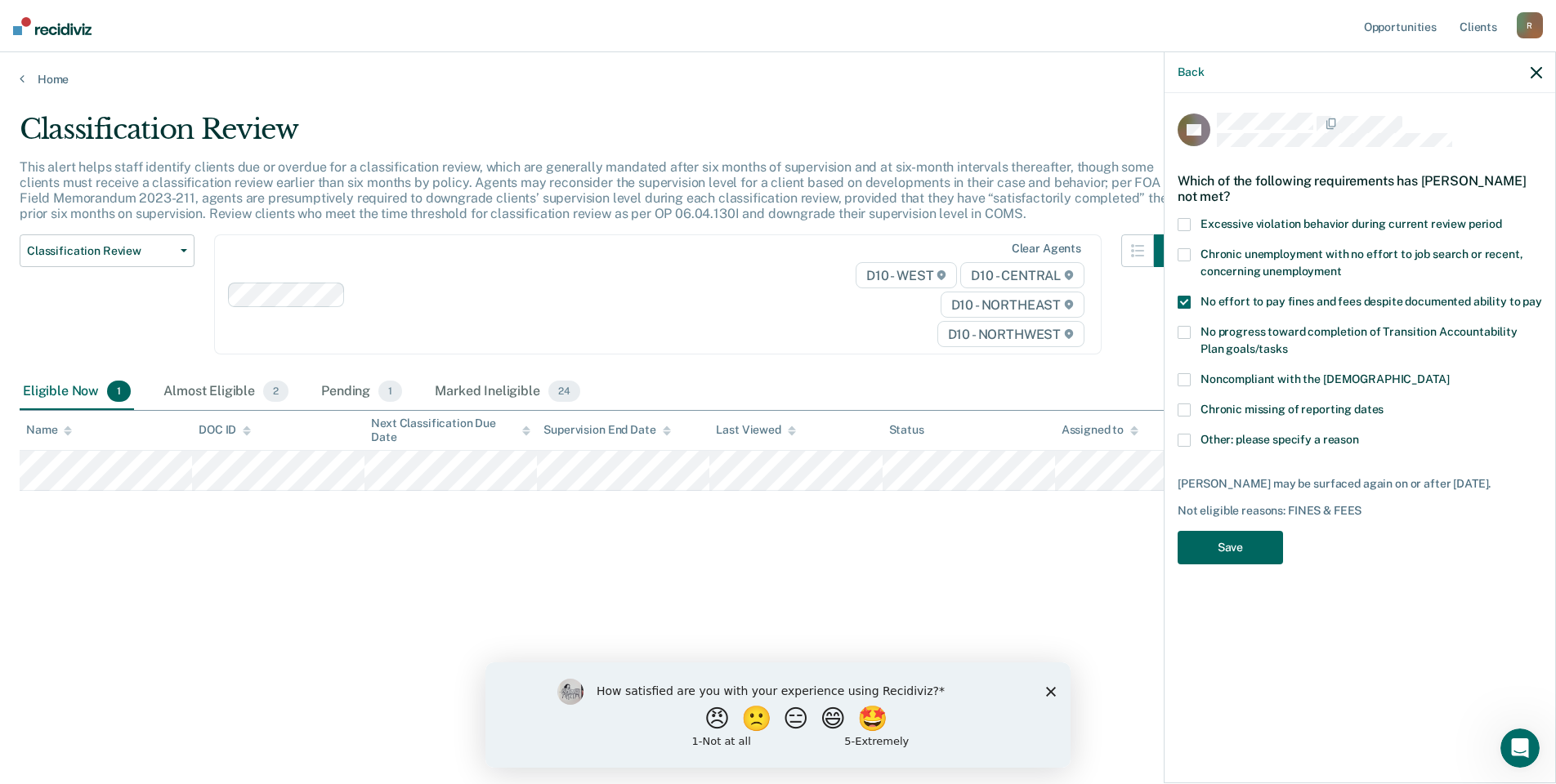
click at [1238, 540] on button "Save" at bounding box center [1231, 548] width 106 height 34
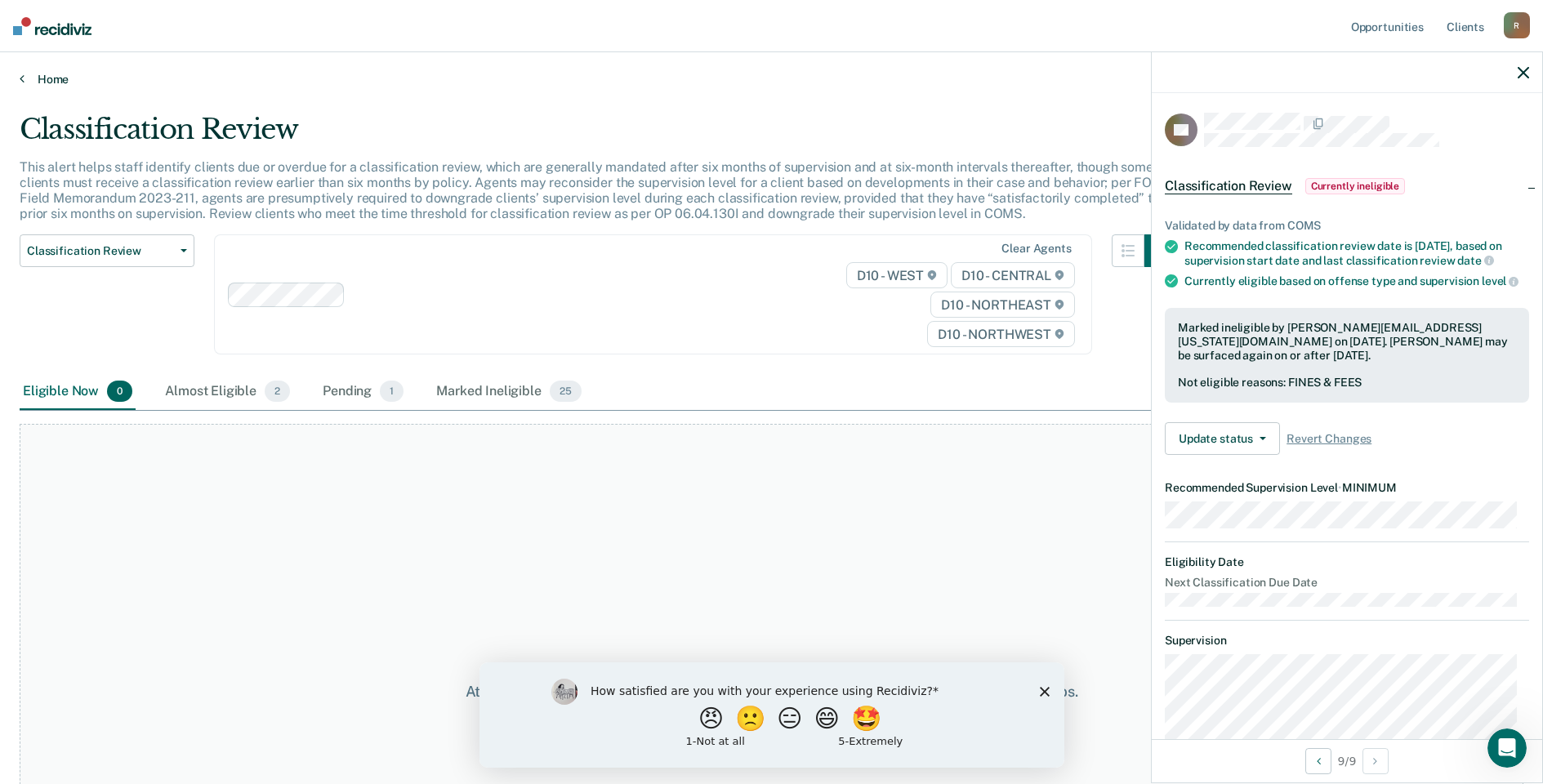
click at [34, 80] on link "Home" at bounding box center [772, 80] width 1504 height 15
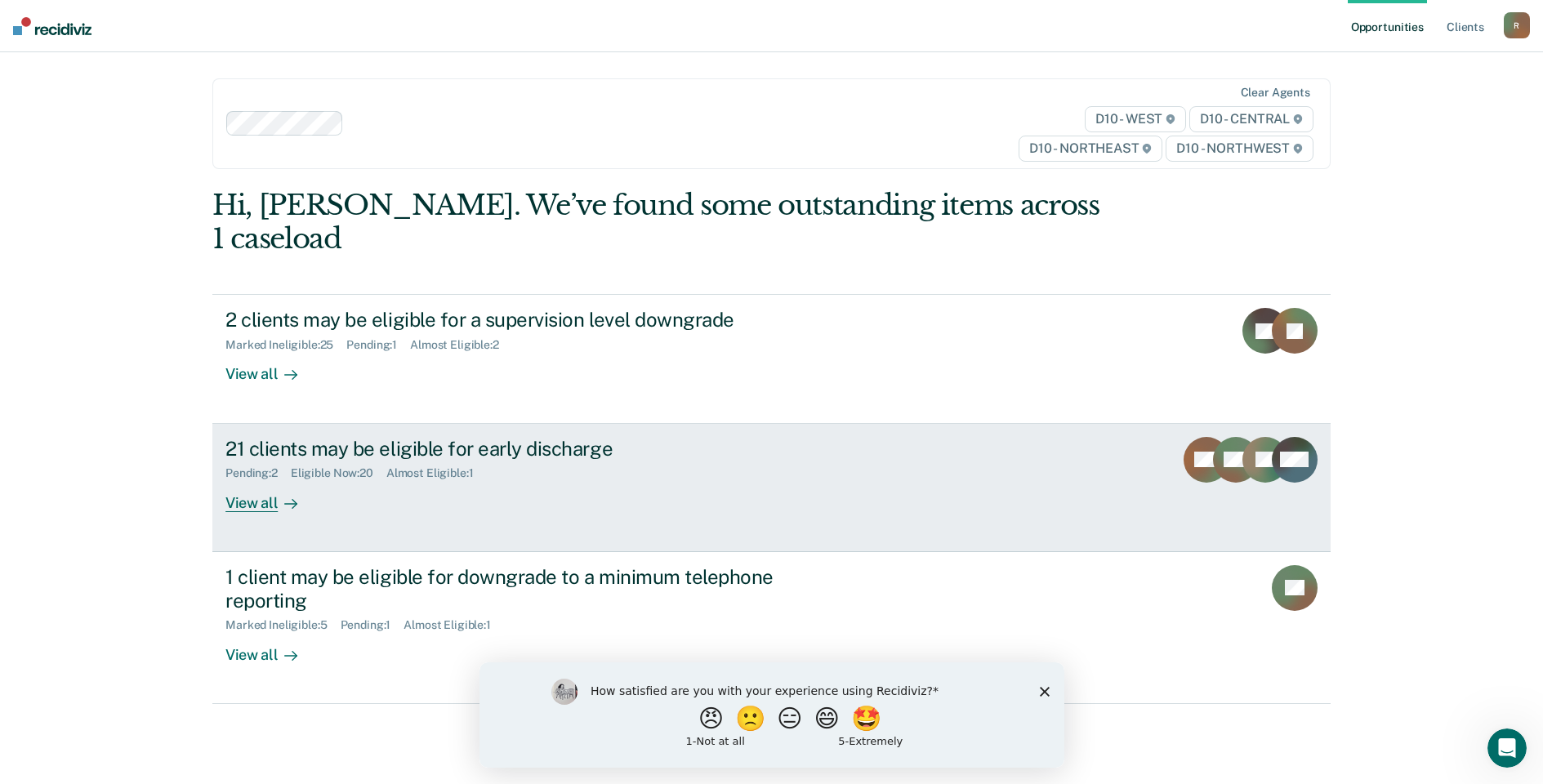
click at [278, 424] on link "21 clients may be eligible for early discharge Pending : 2 Eligible Now : 20 Al…" at bounding box center [772, 488] width 1119 height 128
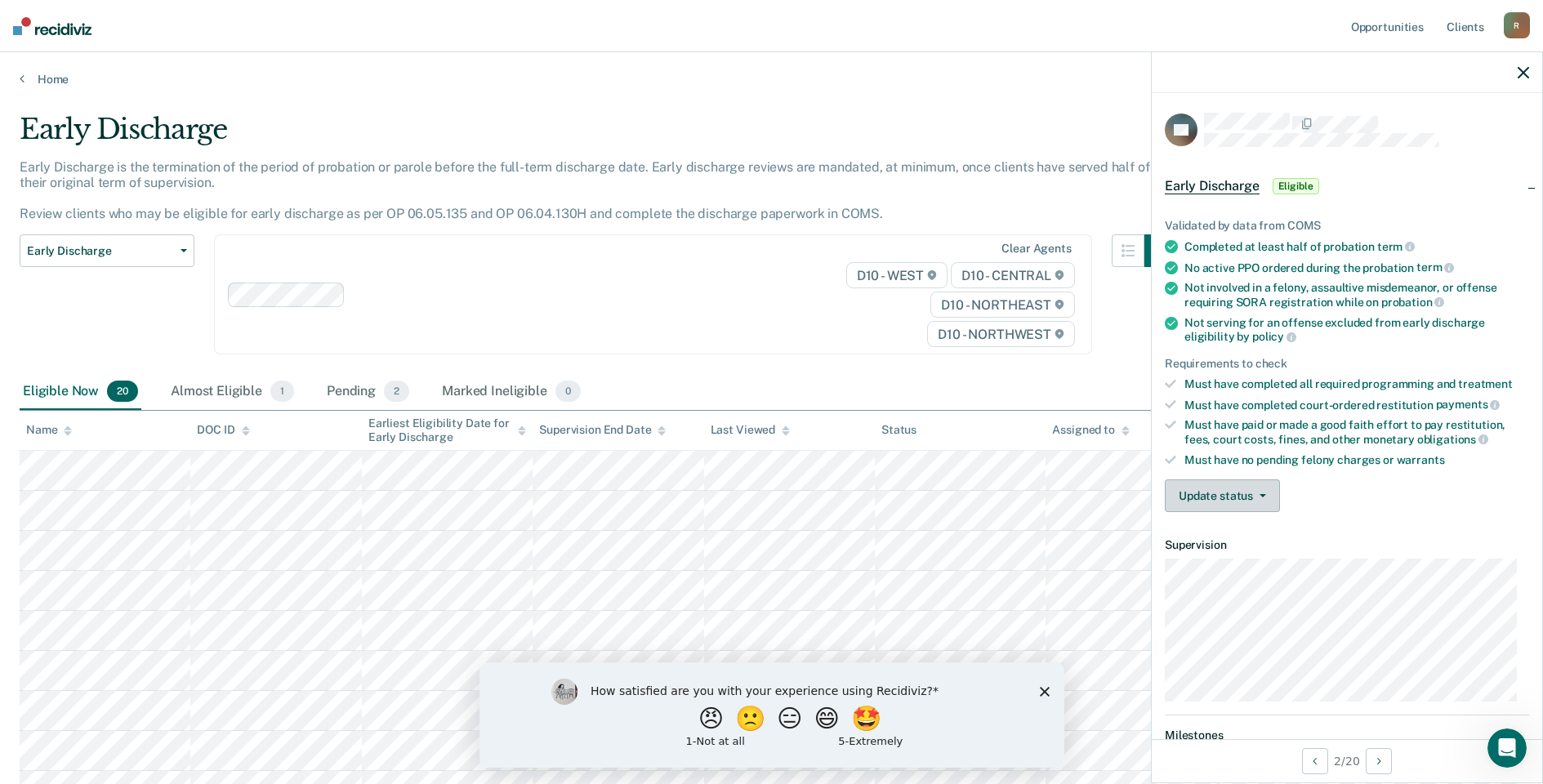
click at [1227, 493] on button "Update status" at bounding box center [1222, 496] width 115 height 33
click at [1203, 559] on button "Mark Ineligible" at bounding box center [1244, 561] width 158 height 26
